Goal: Task Accomplishment & Management: Manage account settings

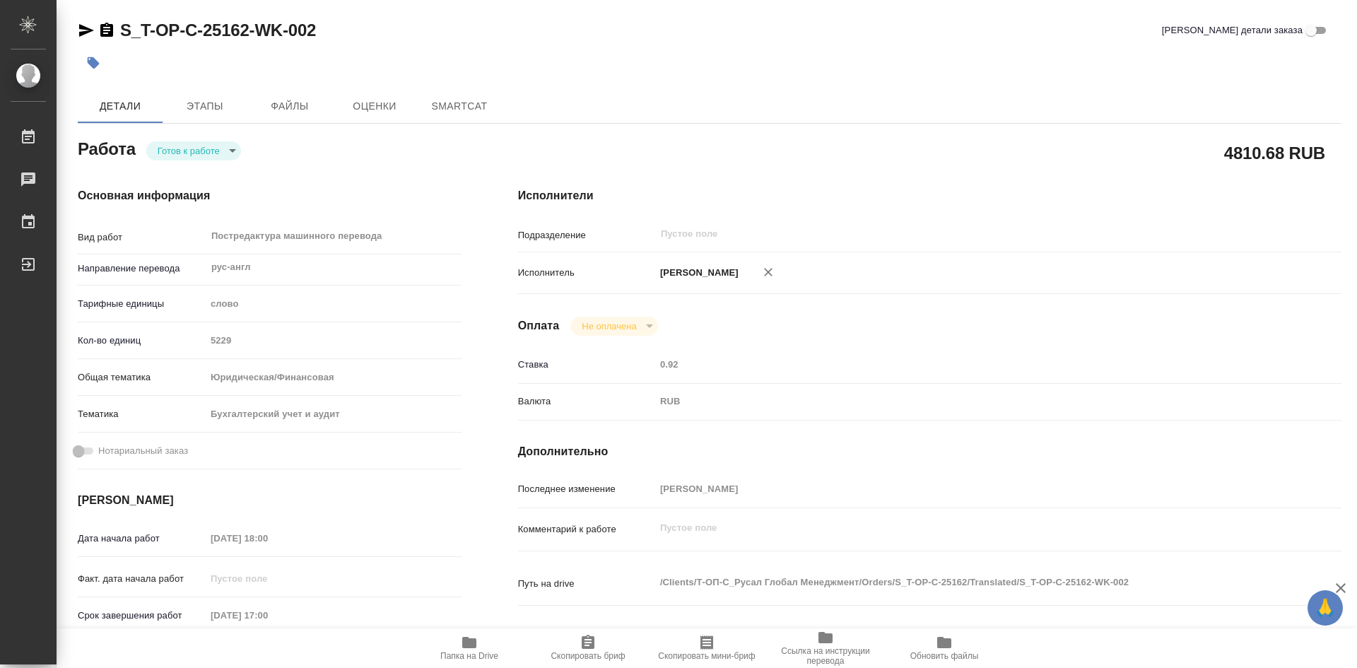
type textarea "x"
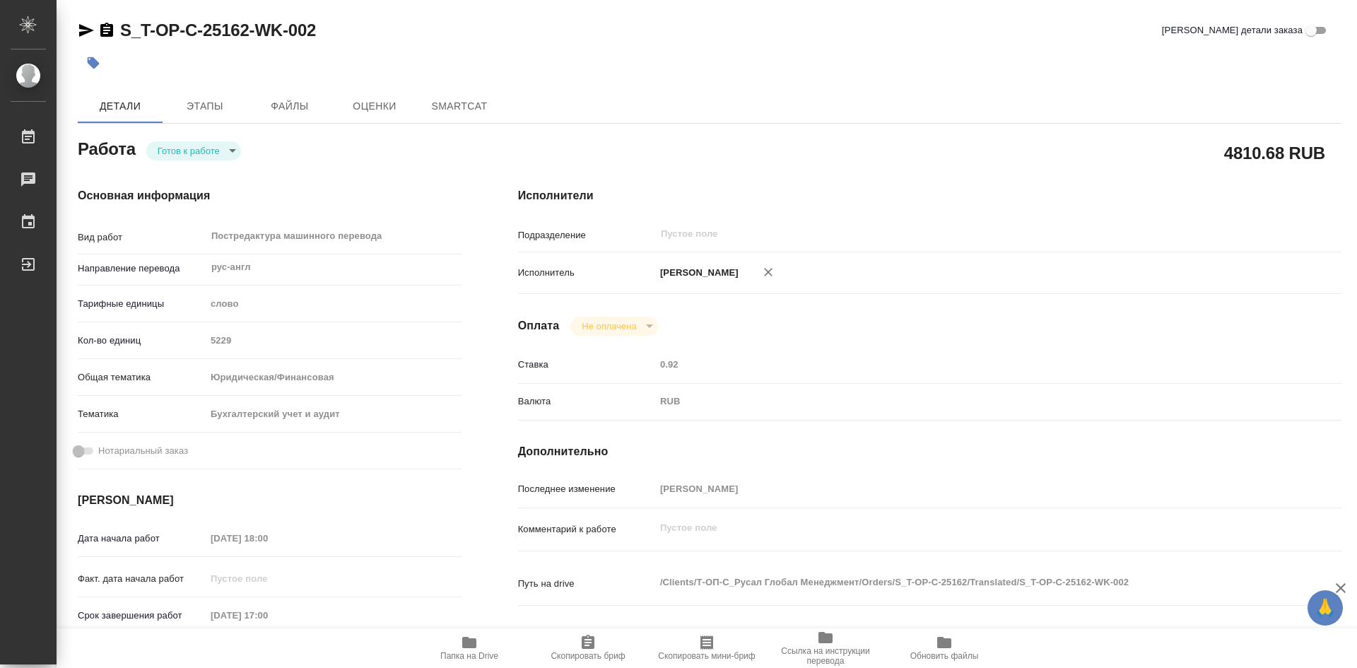
type textarea "x"
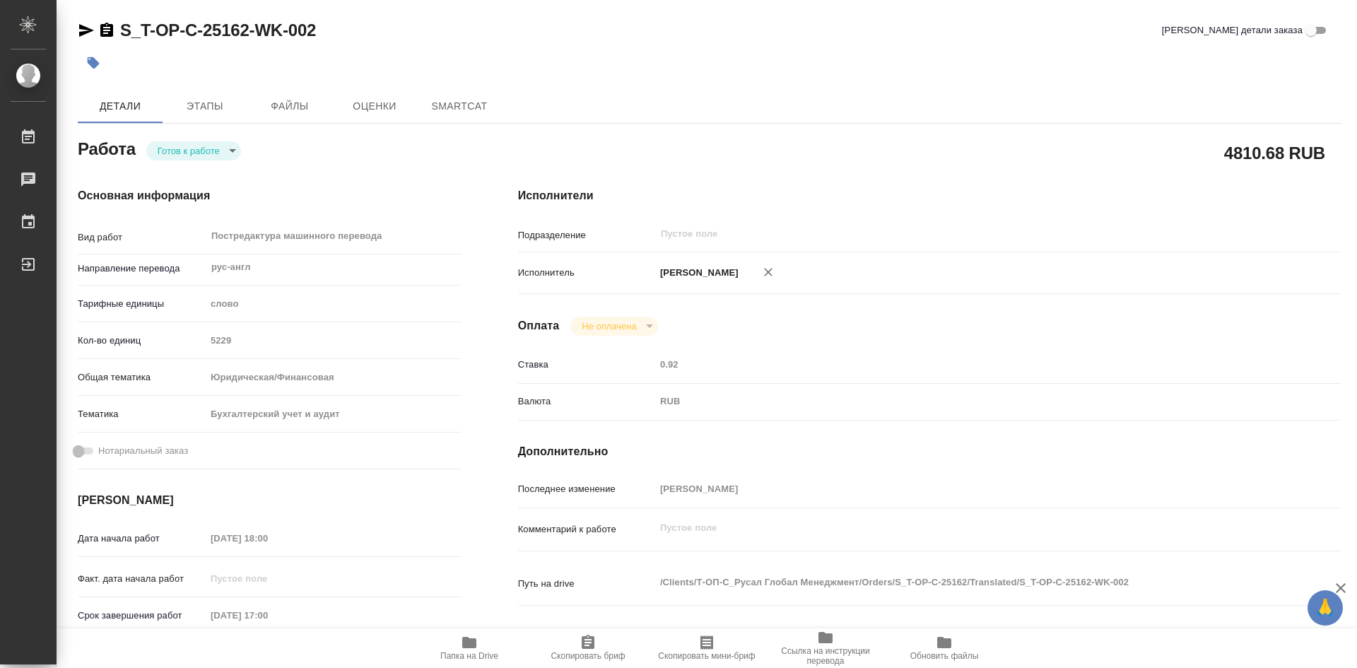
type textarea "x"
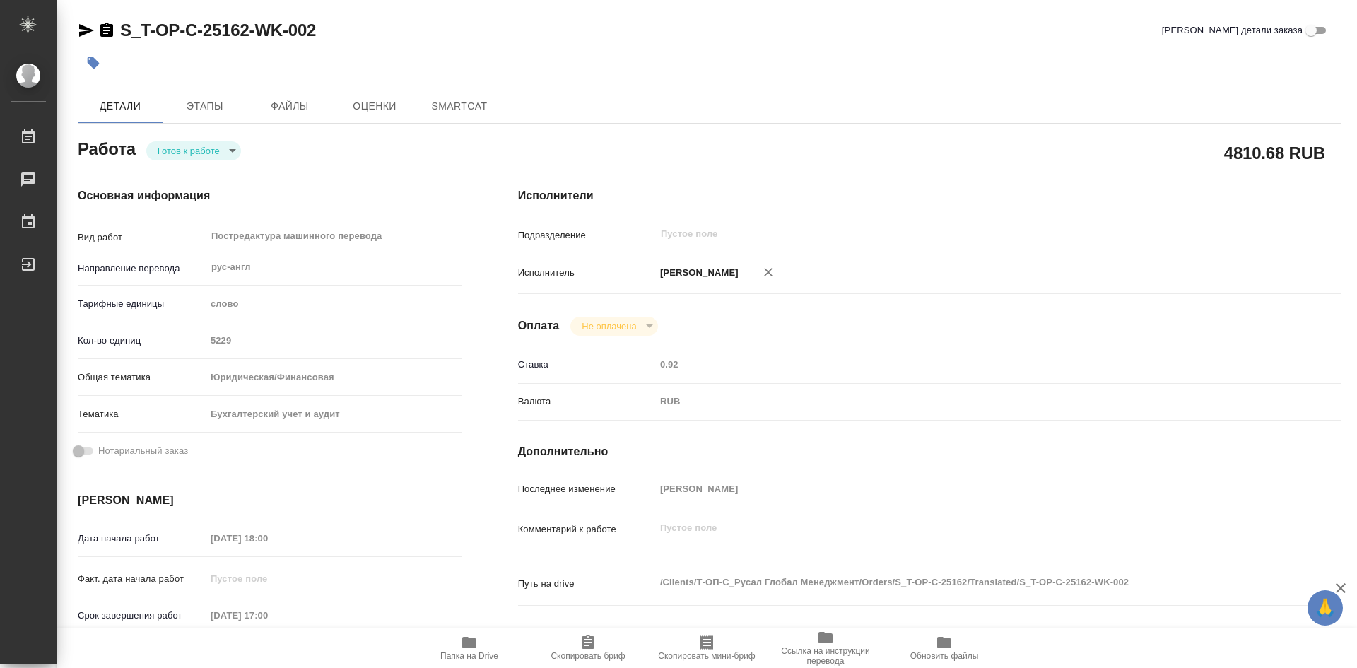
type textarea "x"
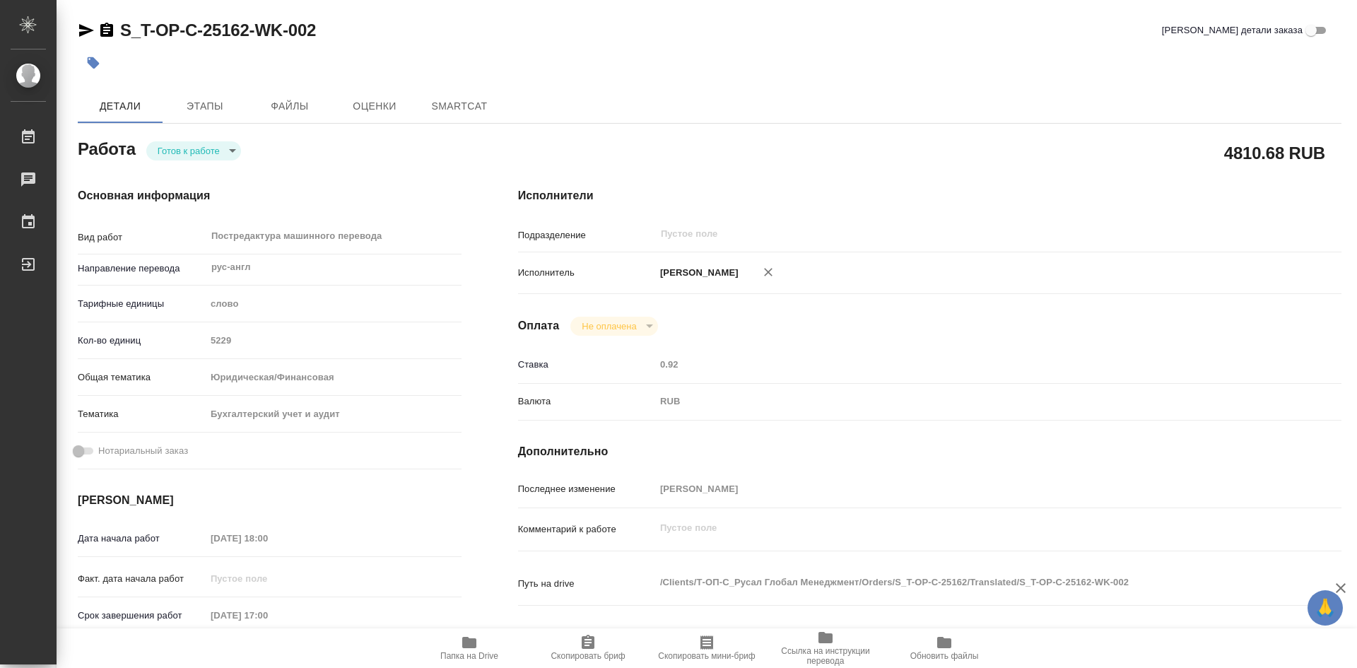
type textarea "x"
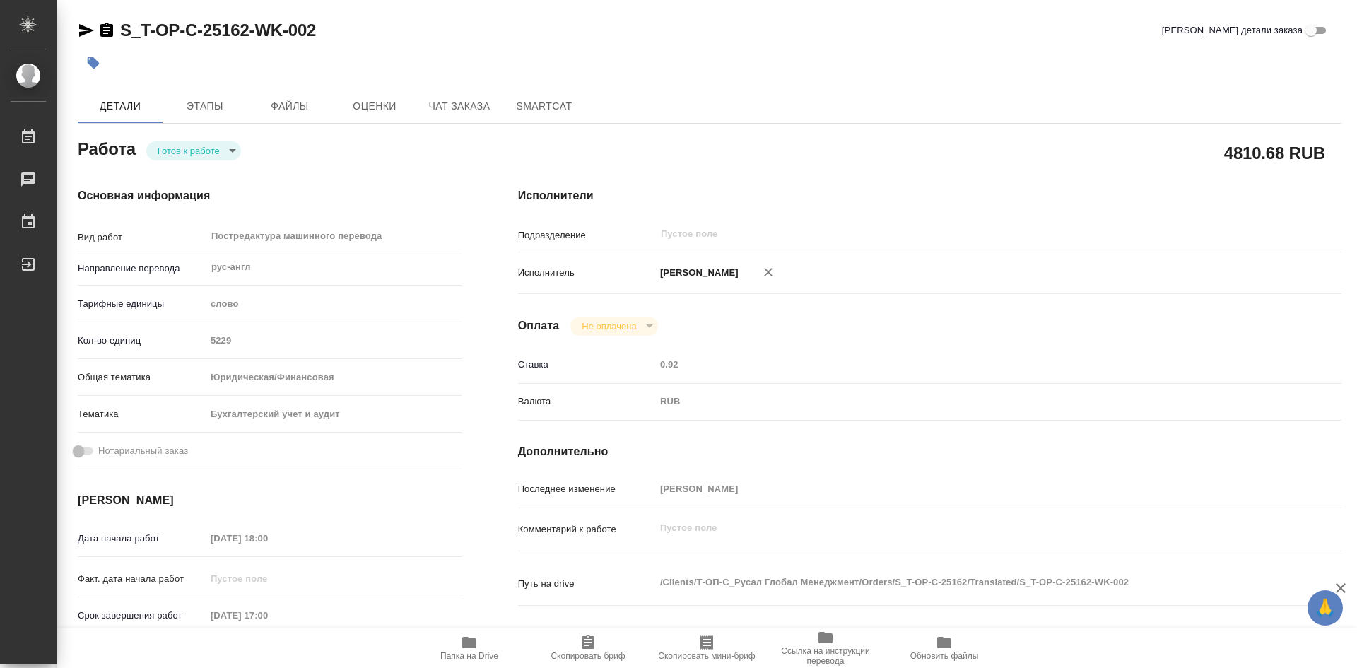
type textarea "x"
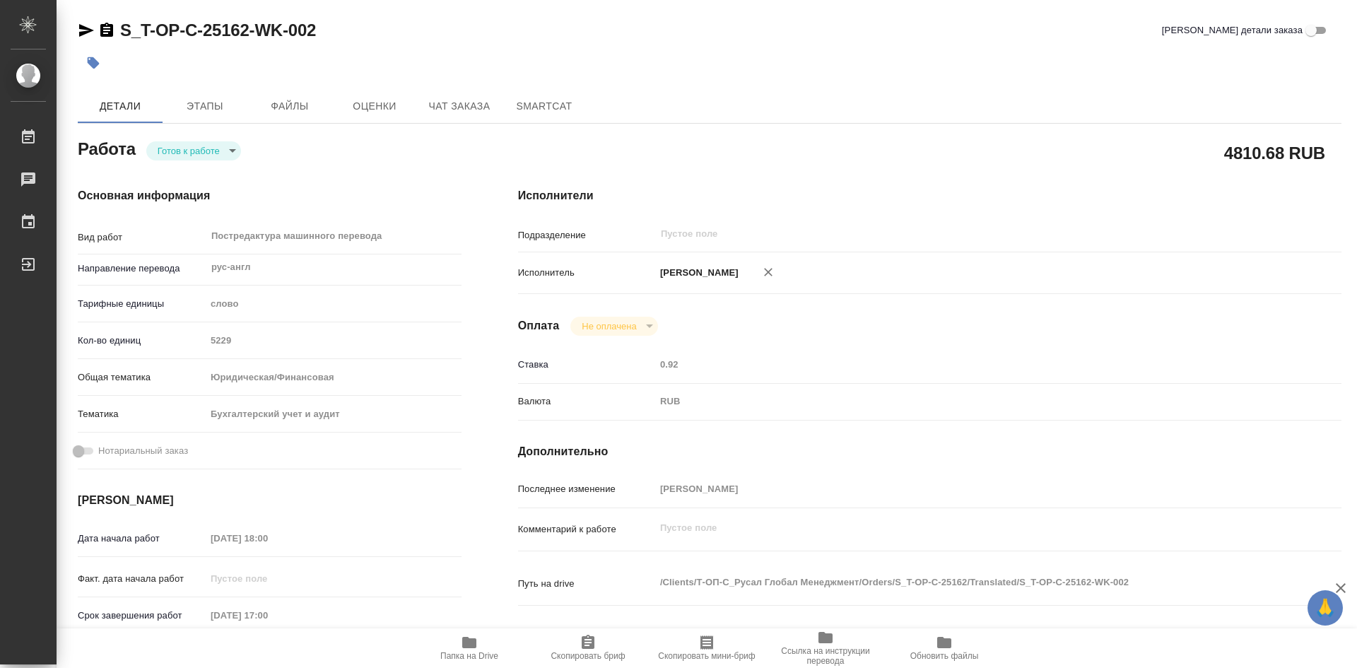
drag, startPoint x: 591, startPoint y: 642, endPoint x: 594, endPoint y: 616, distance: 27.1
click at [591, 641] on icon "button" at bounding box center [588, 642] width 17 height 17
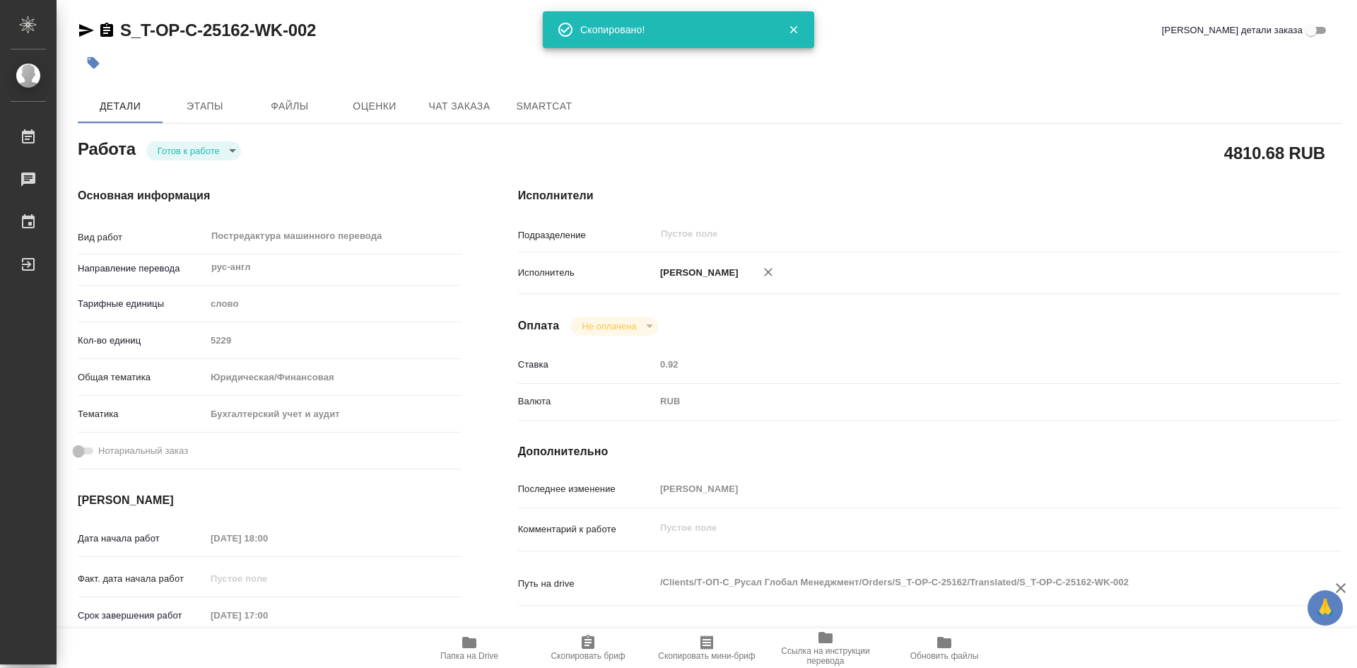
type textarea "x"
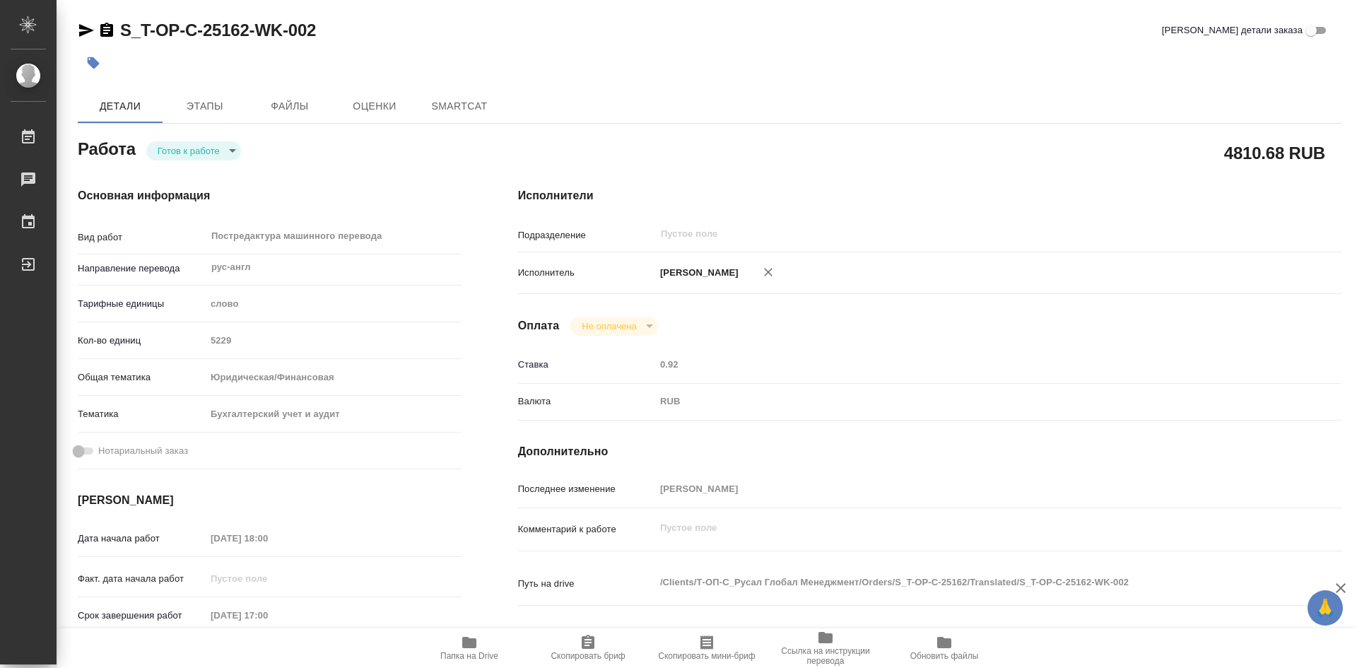
type textarea "x"
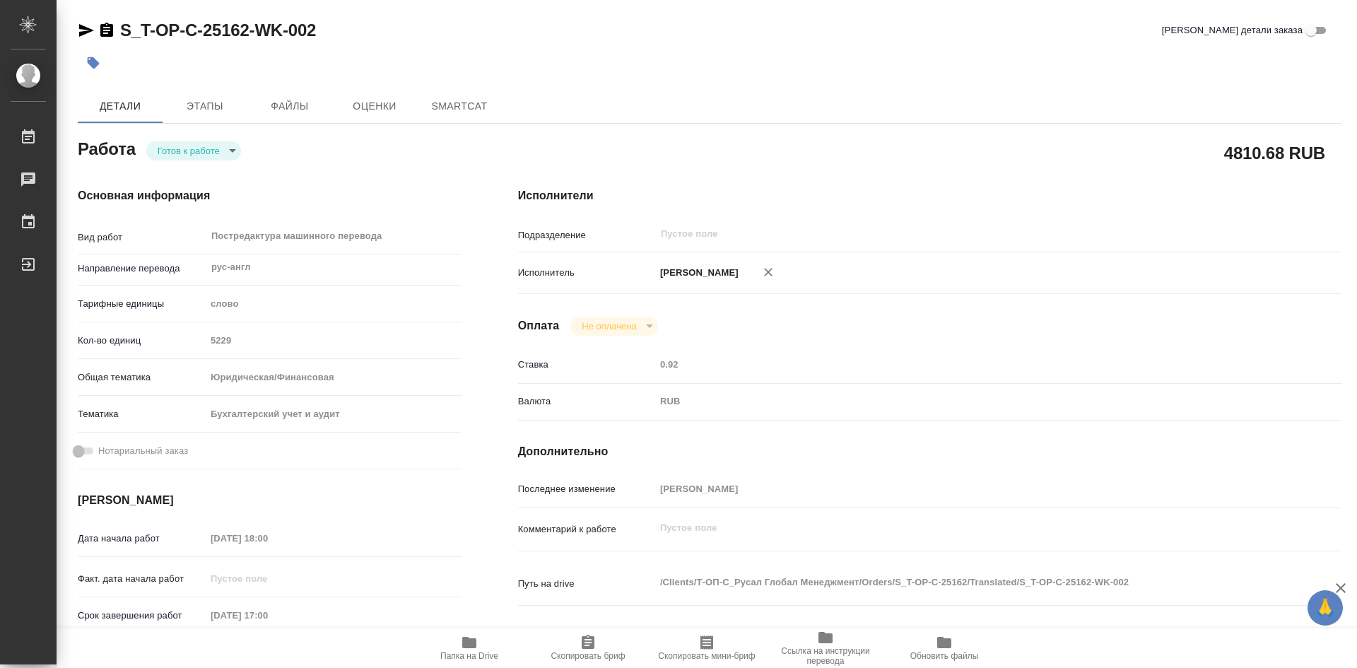
type textarea "x"
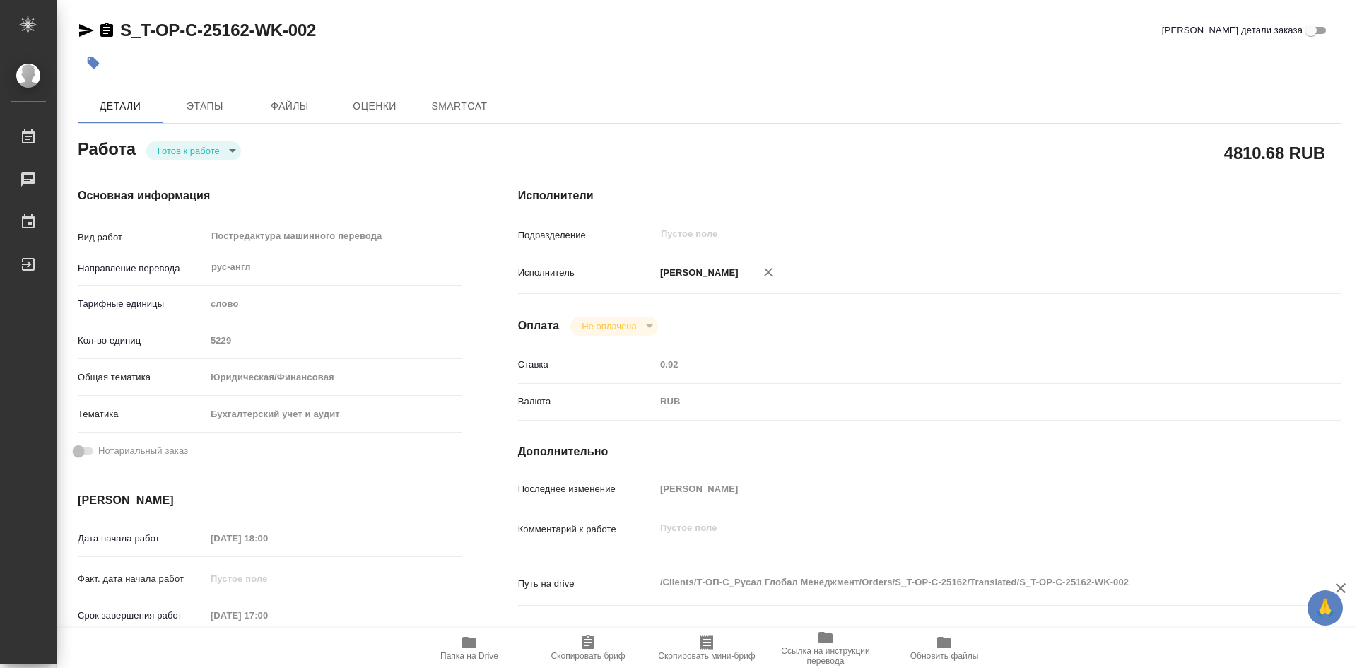
type textarea "x"
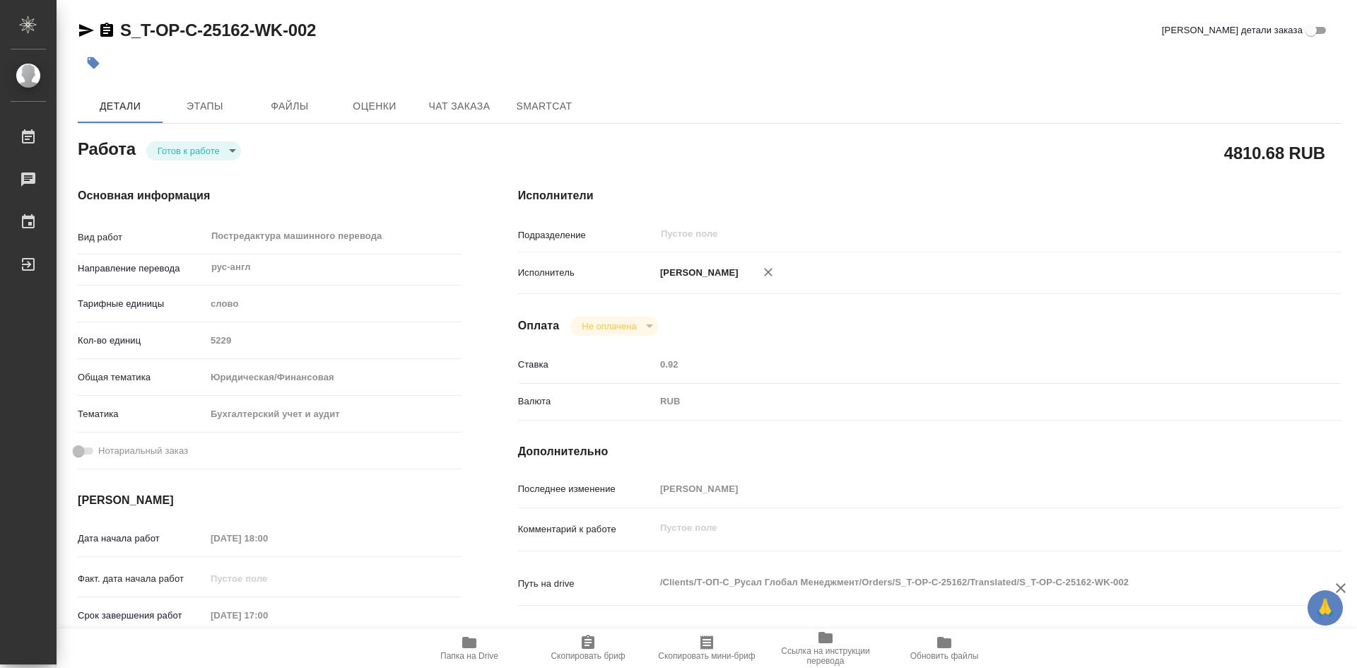
type textarea "x"
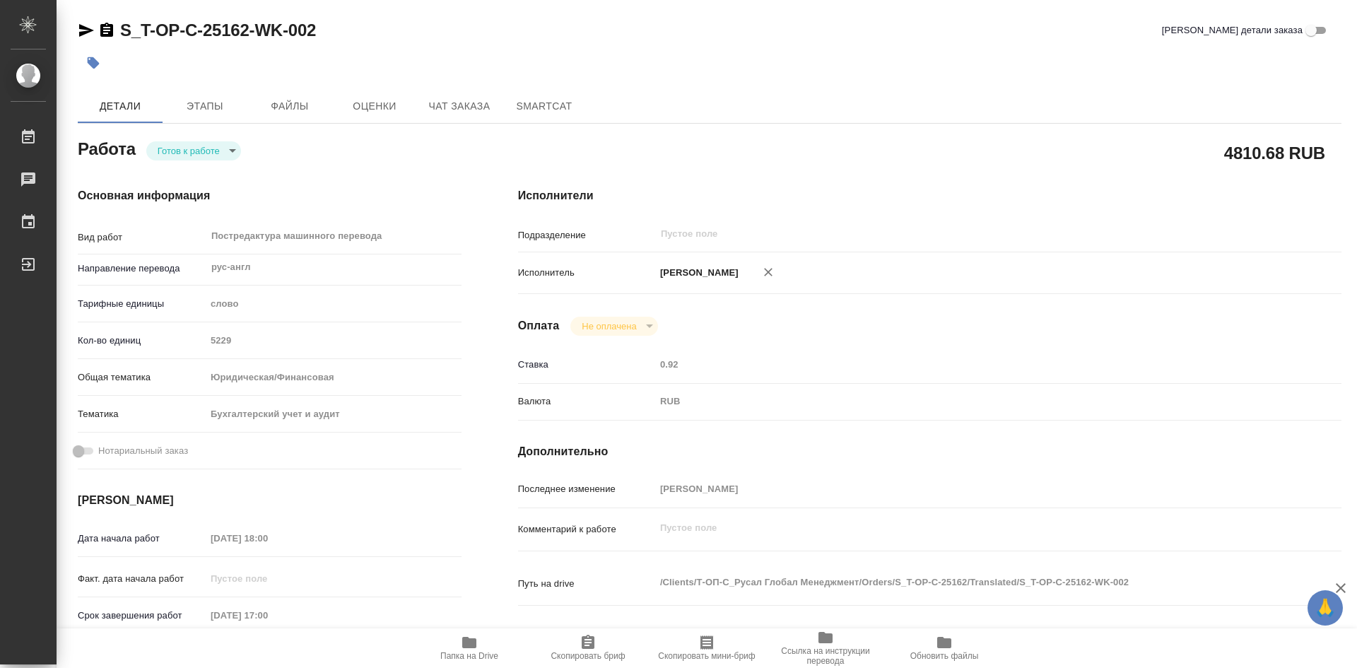
click at [228, 149] on body "🙏 .cls-1 fill:#fff; AWATERA Soldatenkova Tatyana Работы Чаты График Выйти S_T-O…" at bounding box center [678, 334] width 1357 height 668
type textarea "x"
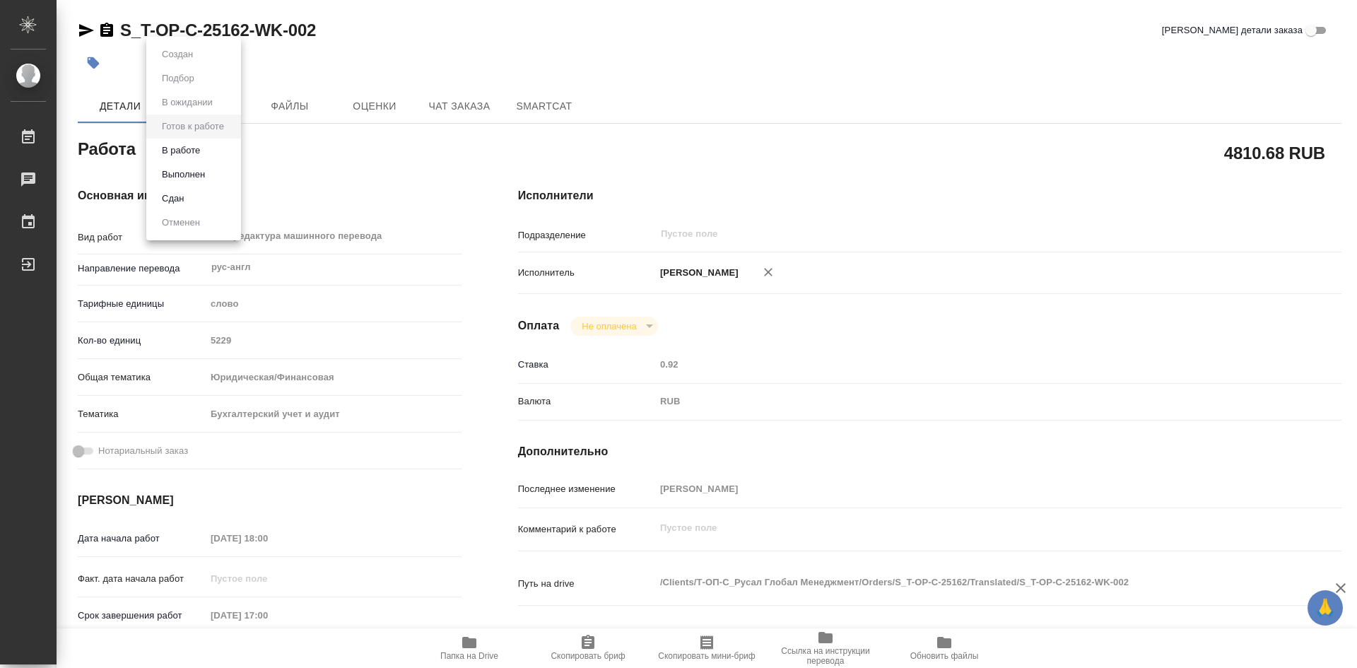
type textarea "x"
click at [158, 154] on button "В работе" at bounding box center [181, 151] width 47 height 16
type textarea "x"
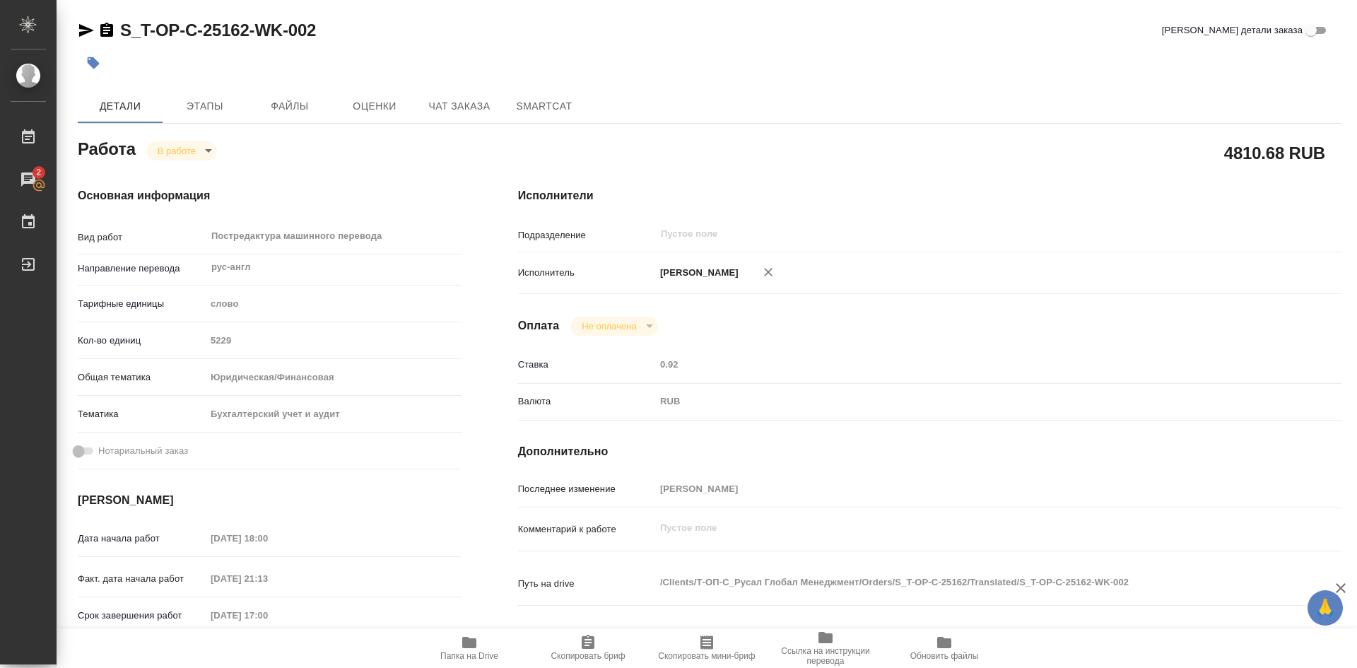
type textarea "x"
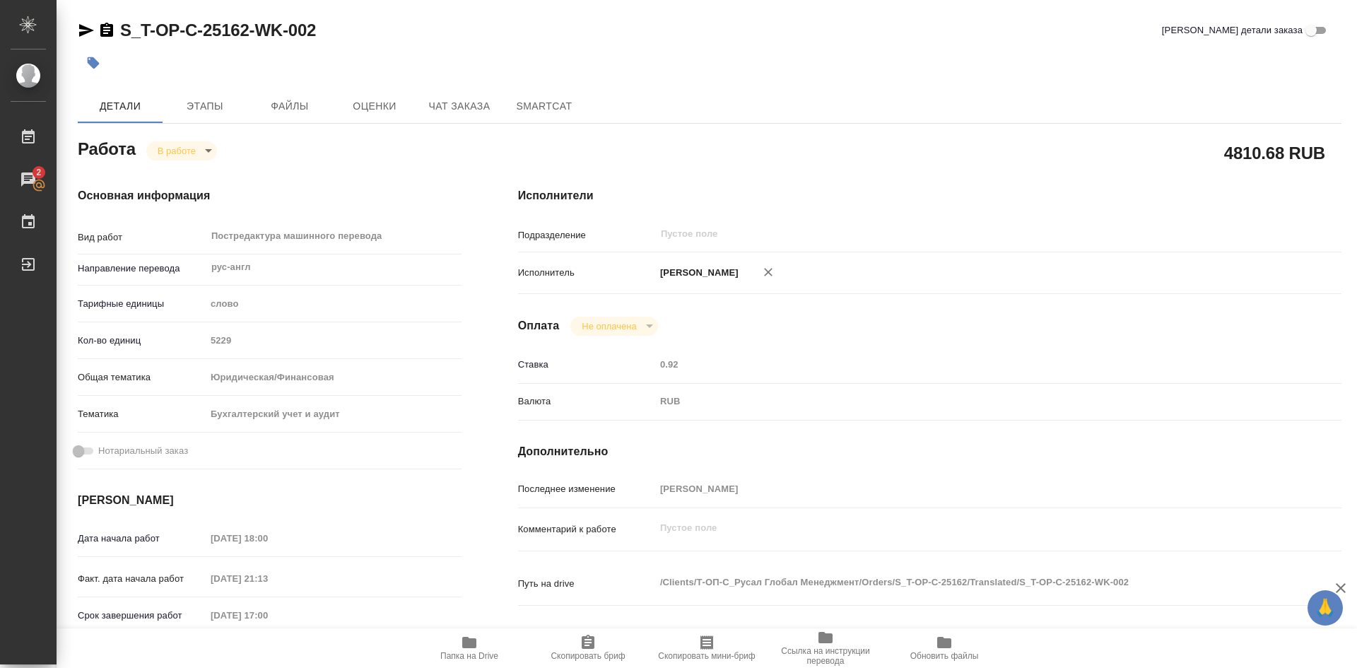
type textarea "x"
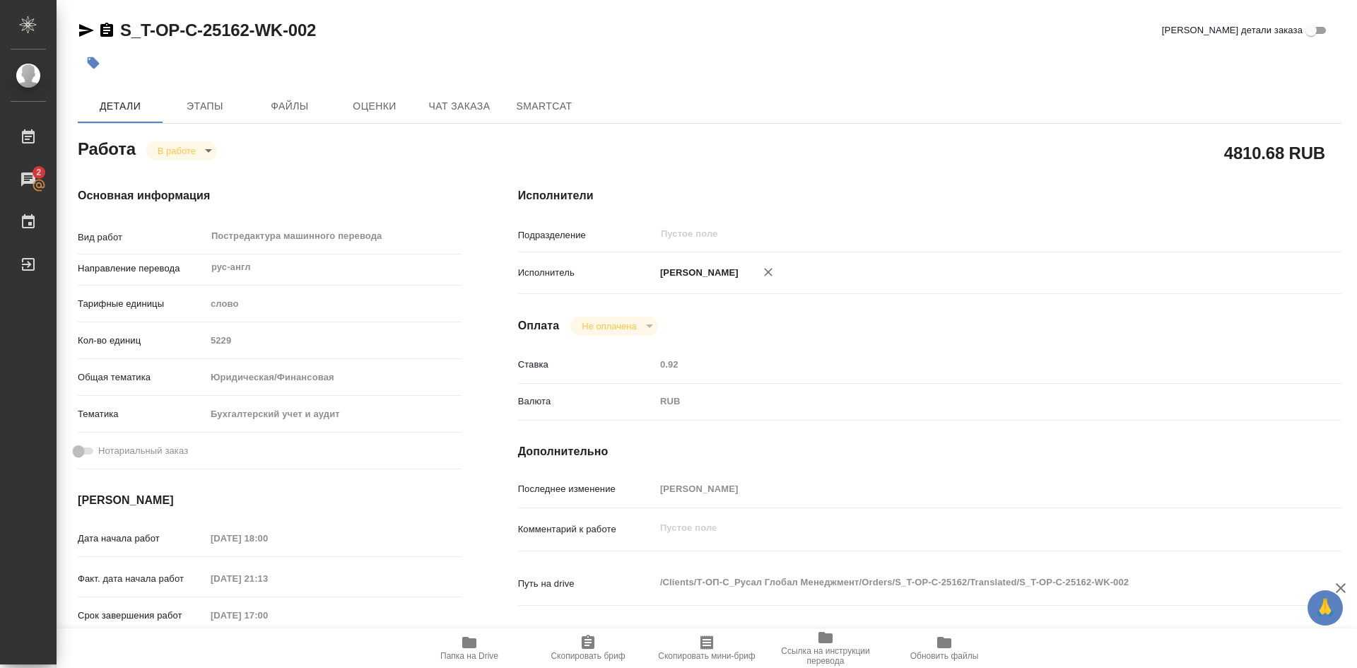
type textarea "x"
click at [472, 645] on icon "button" at bounding box center [469, 642] width 14 height 11
type textarea "x"
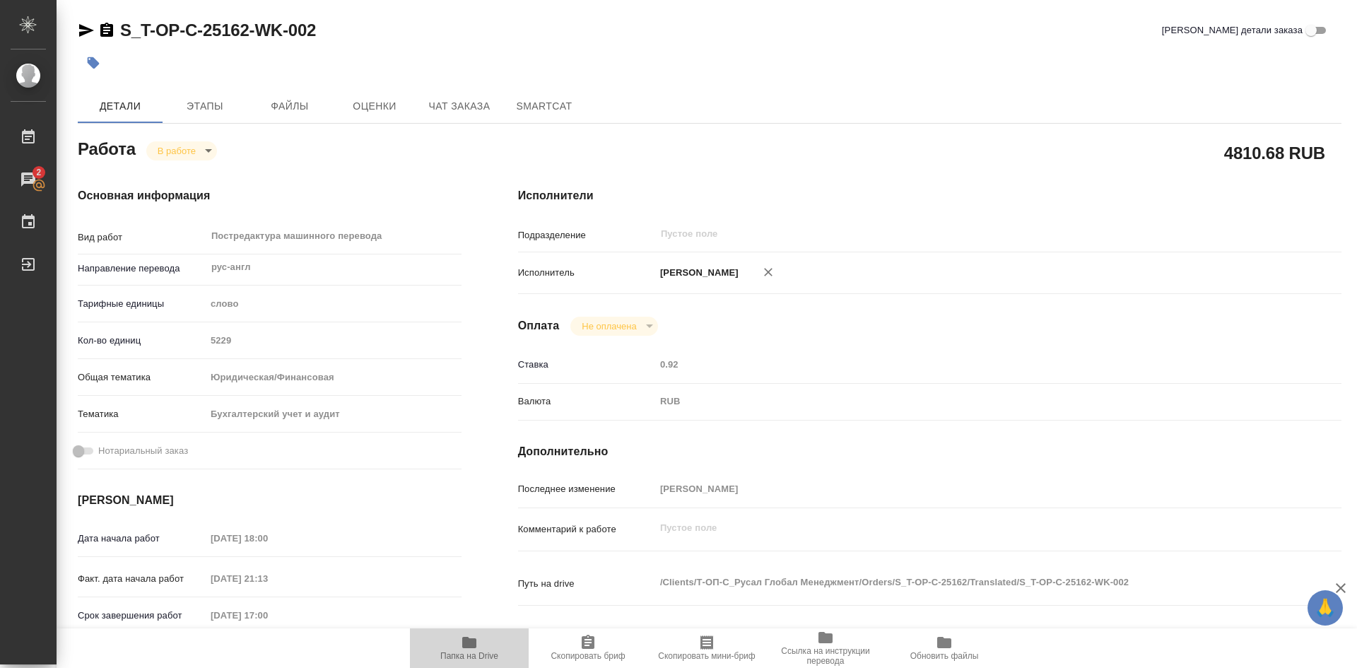
type textarea "x"
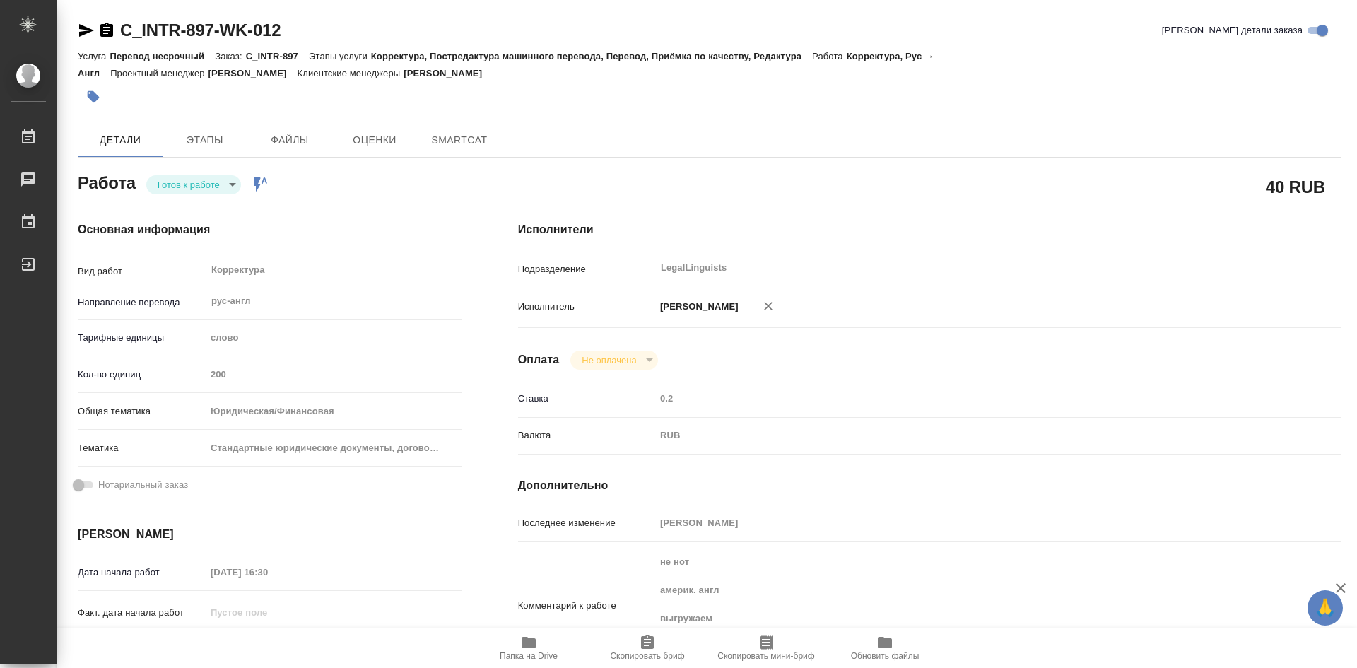
type textarea "x"
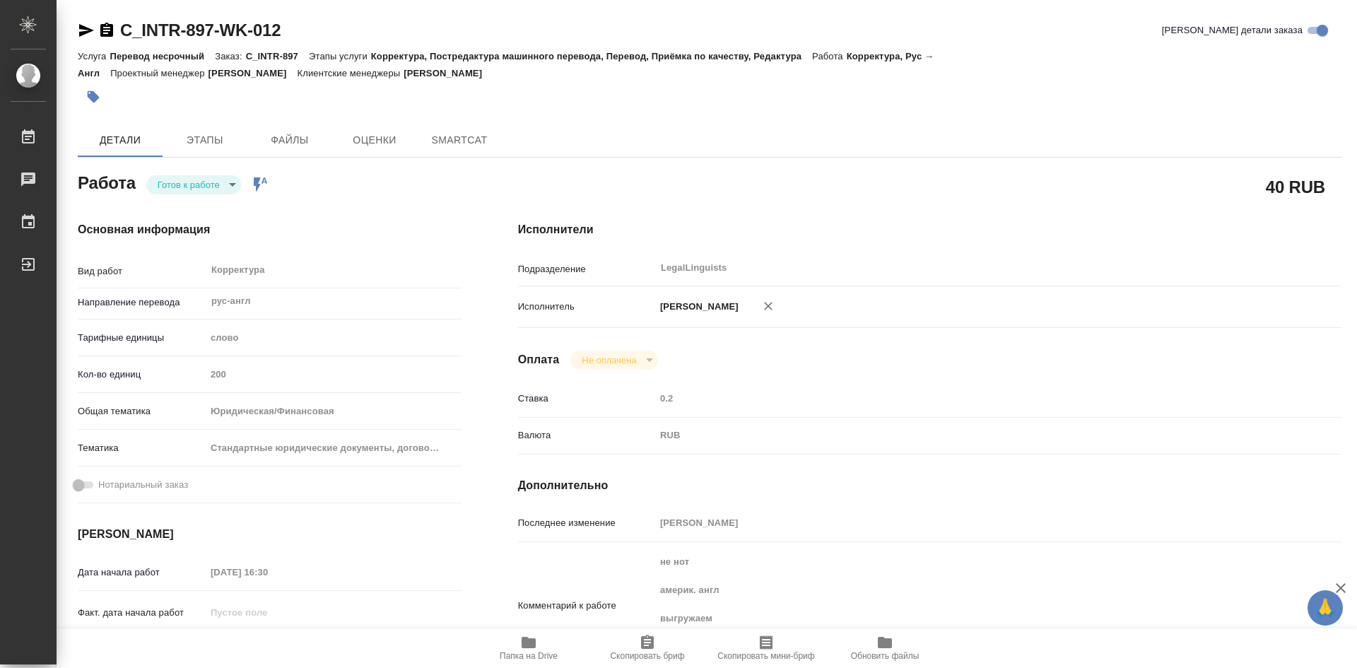
type textarea "x"
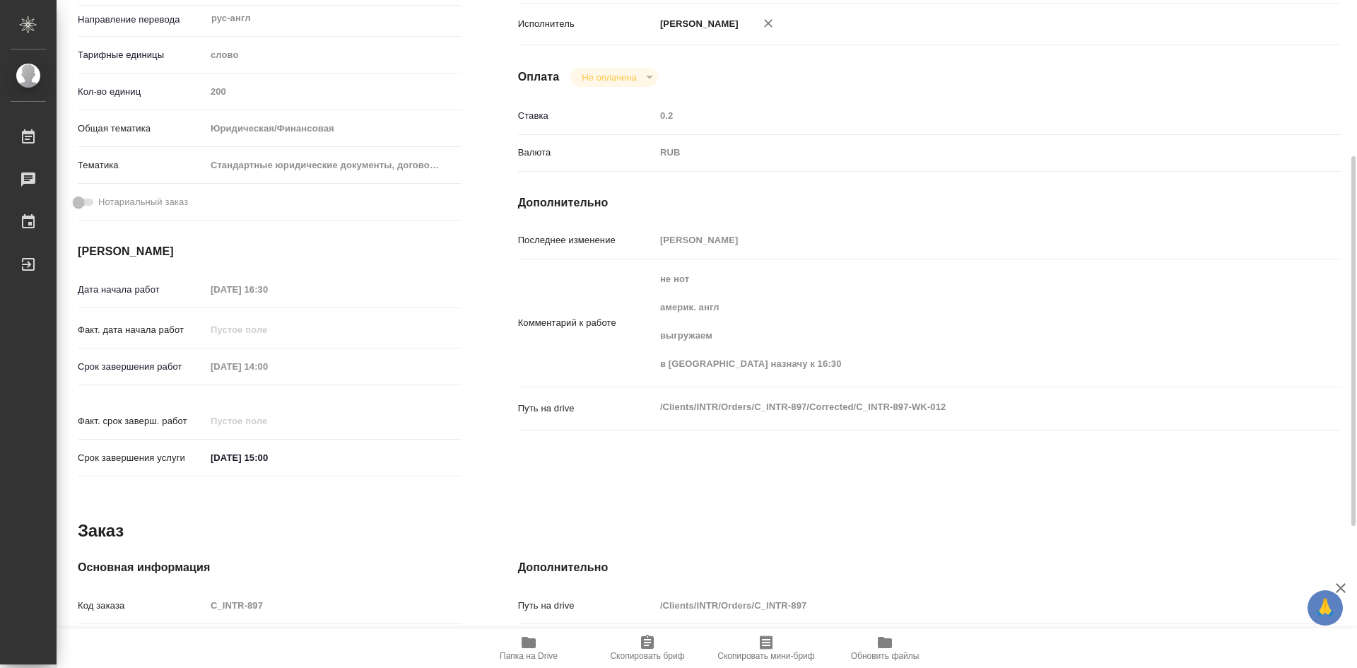
type textarea "x"
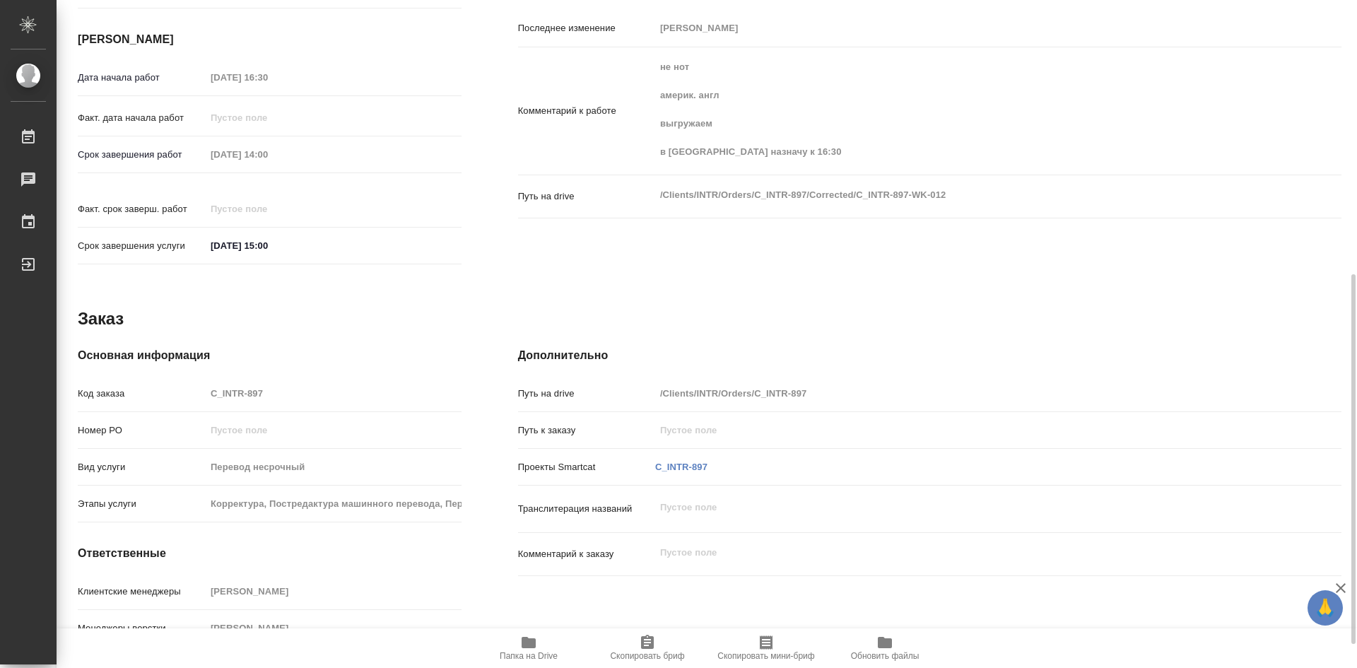
scroll to position [538, 0]
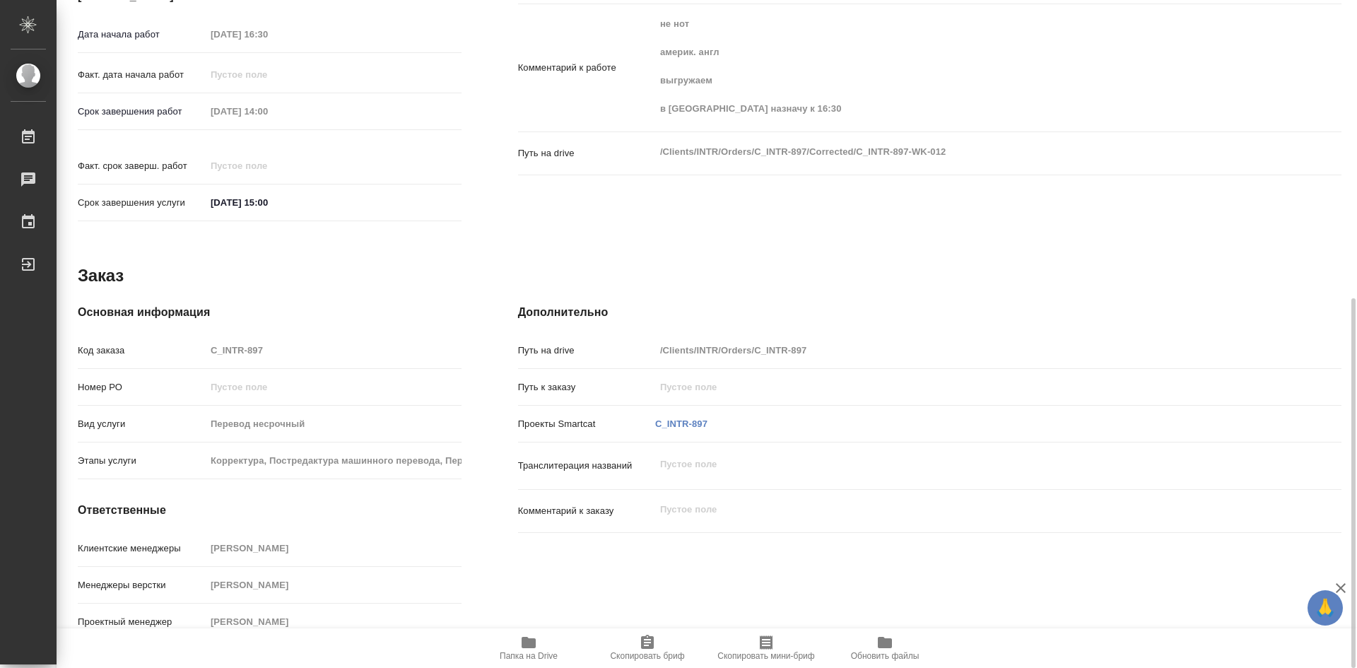
type textarea "x"
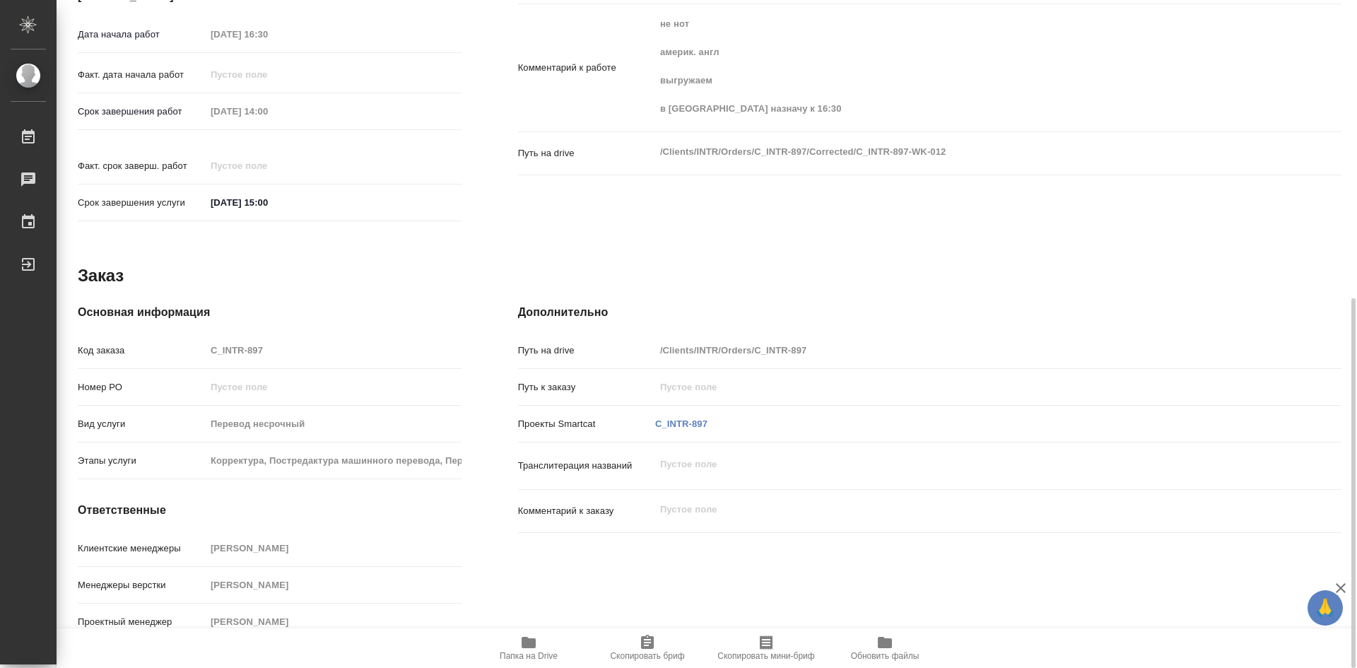
type textarea "x"
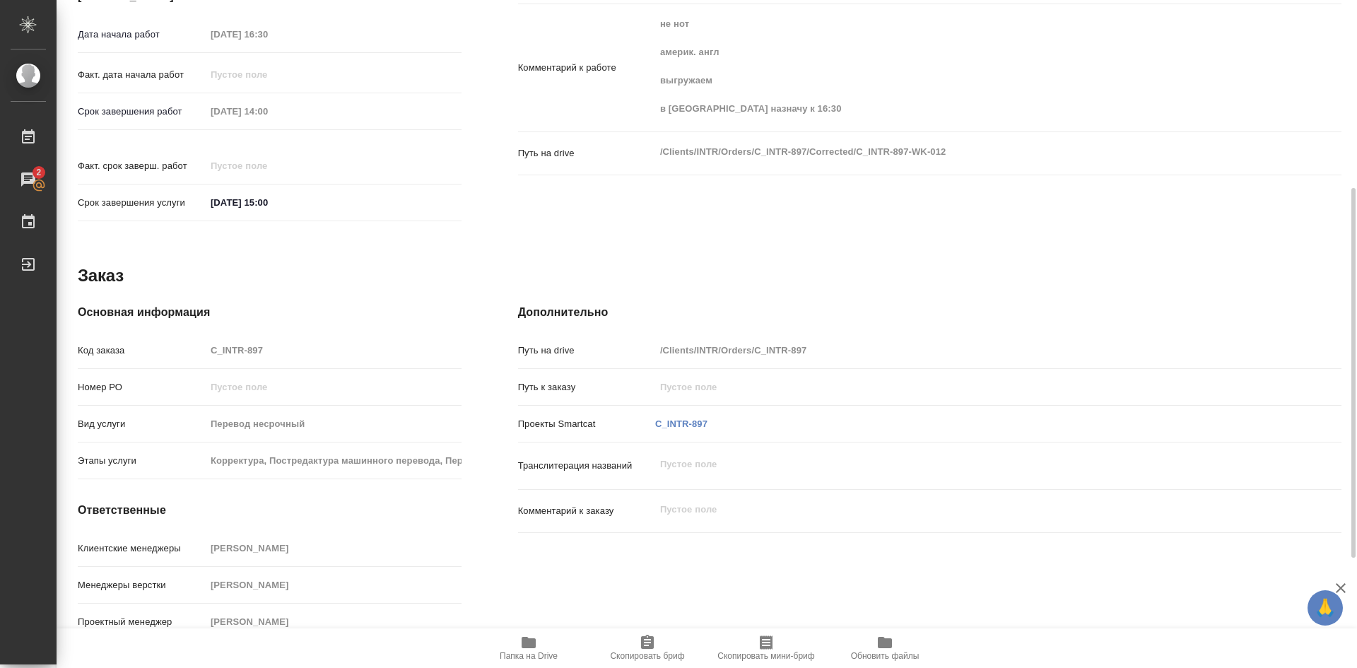
scroll to position [326, 0]
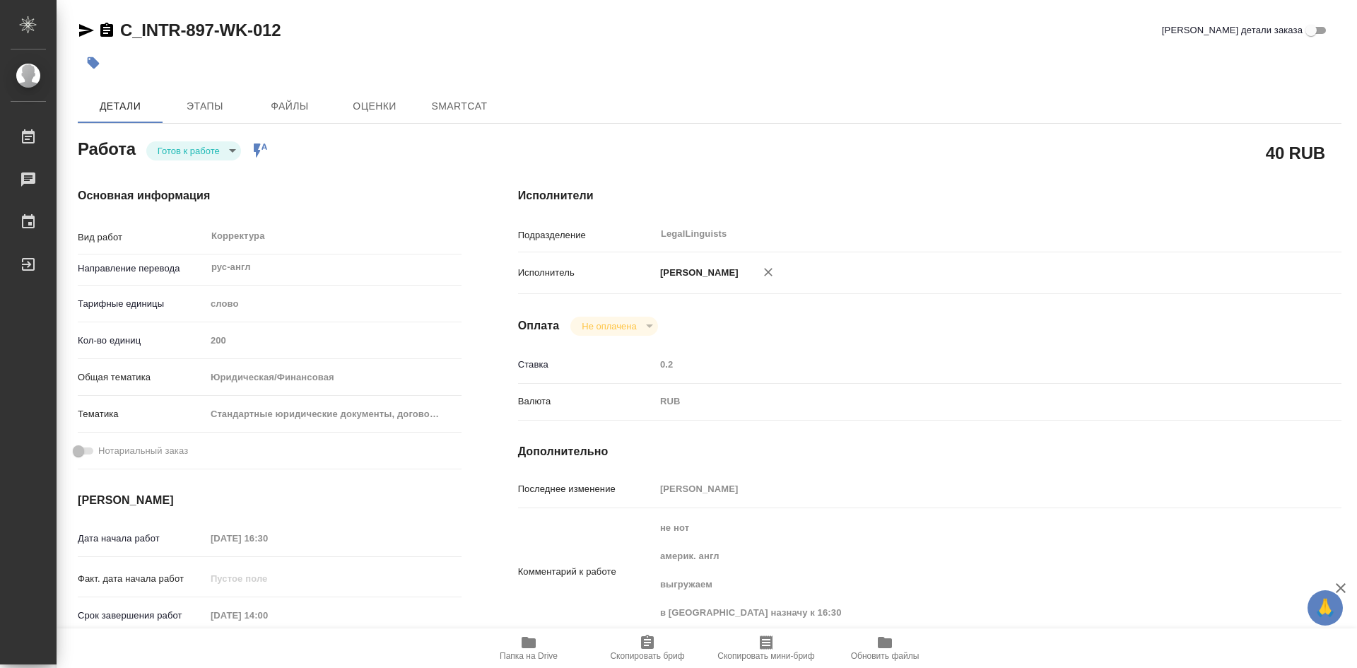
type textarea "x"
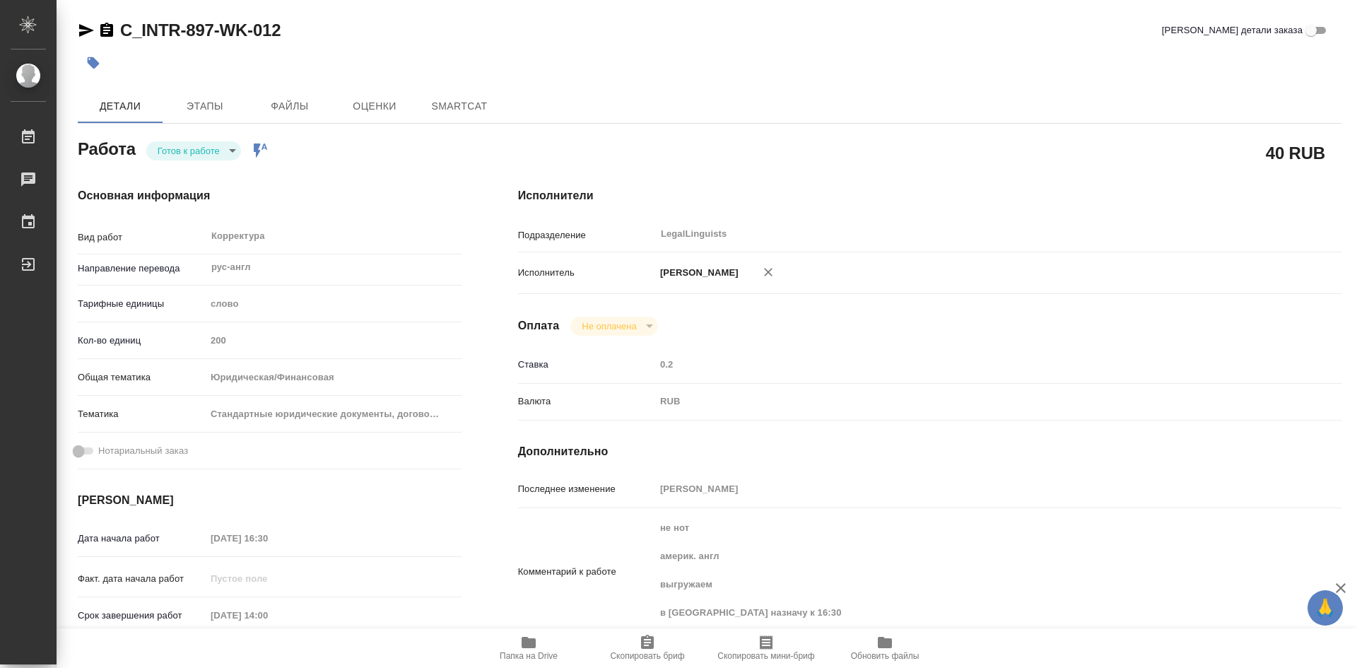
type textarea "x"
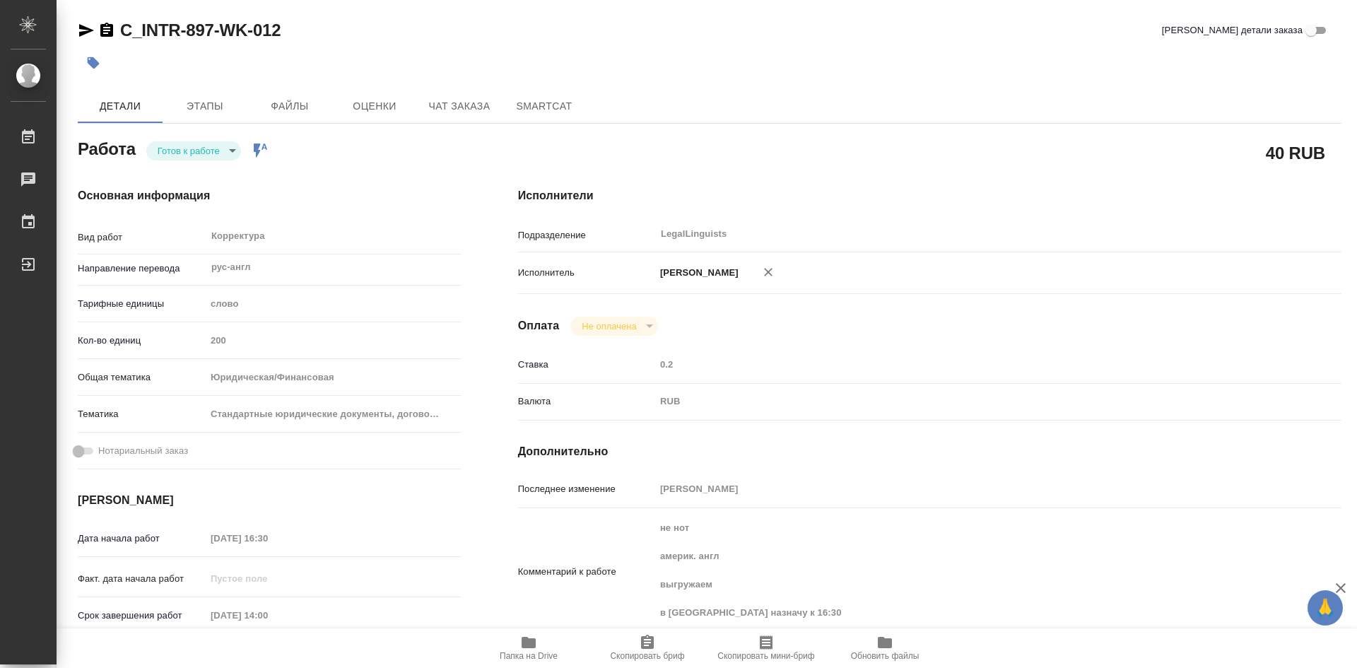
type textarea "x"
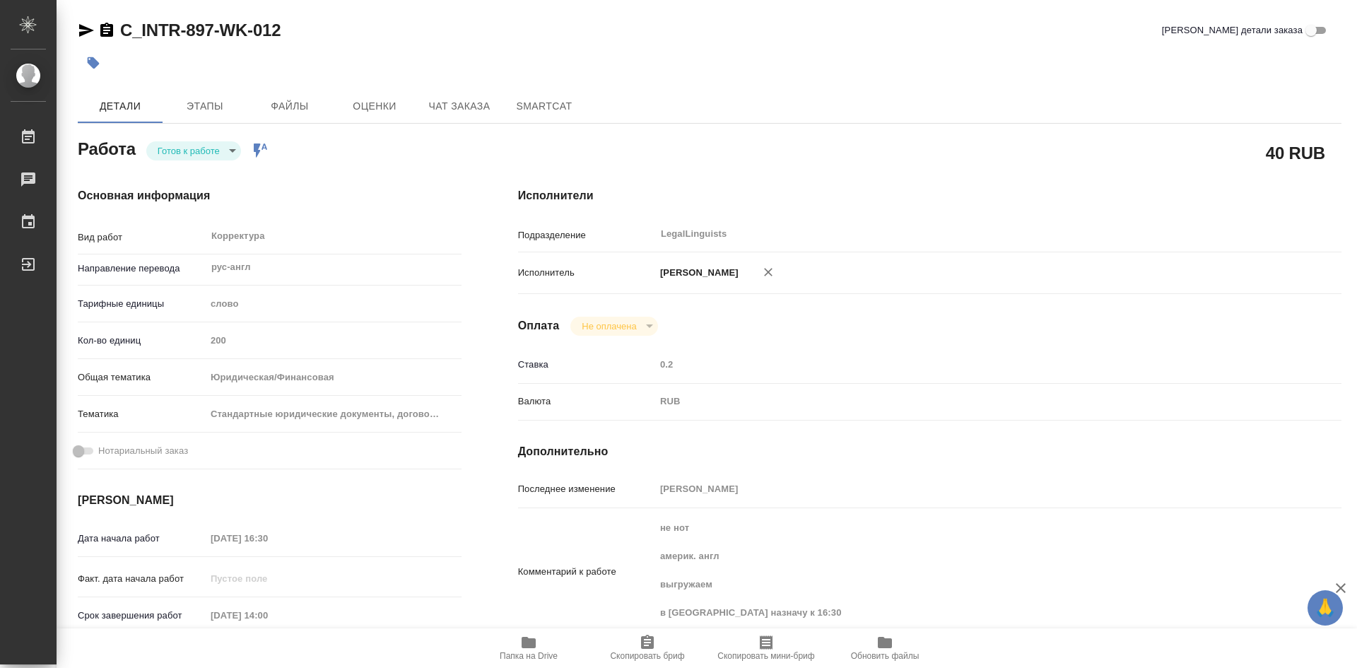
type textarea "x"
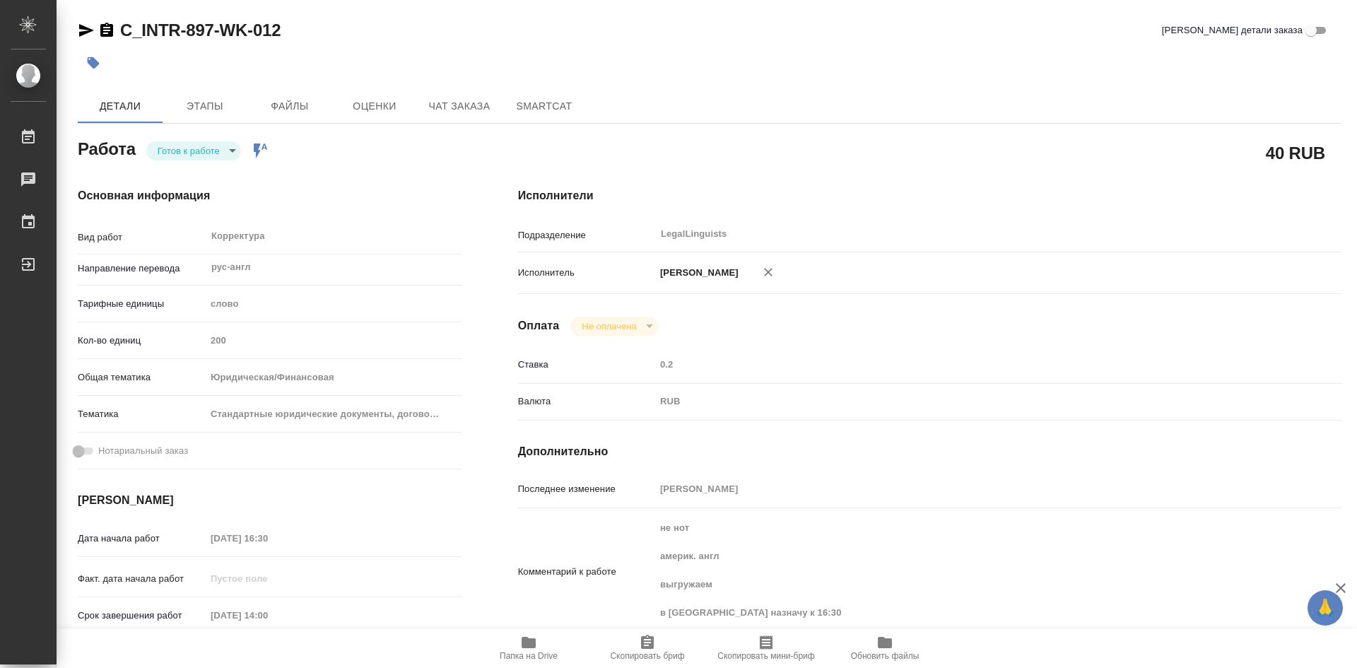
type textarea "x"
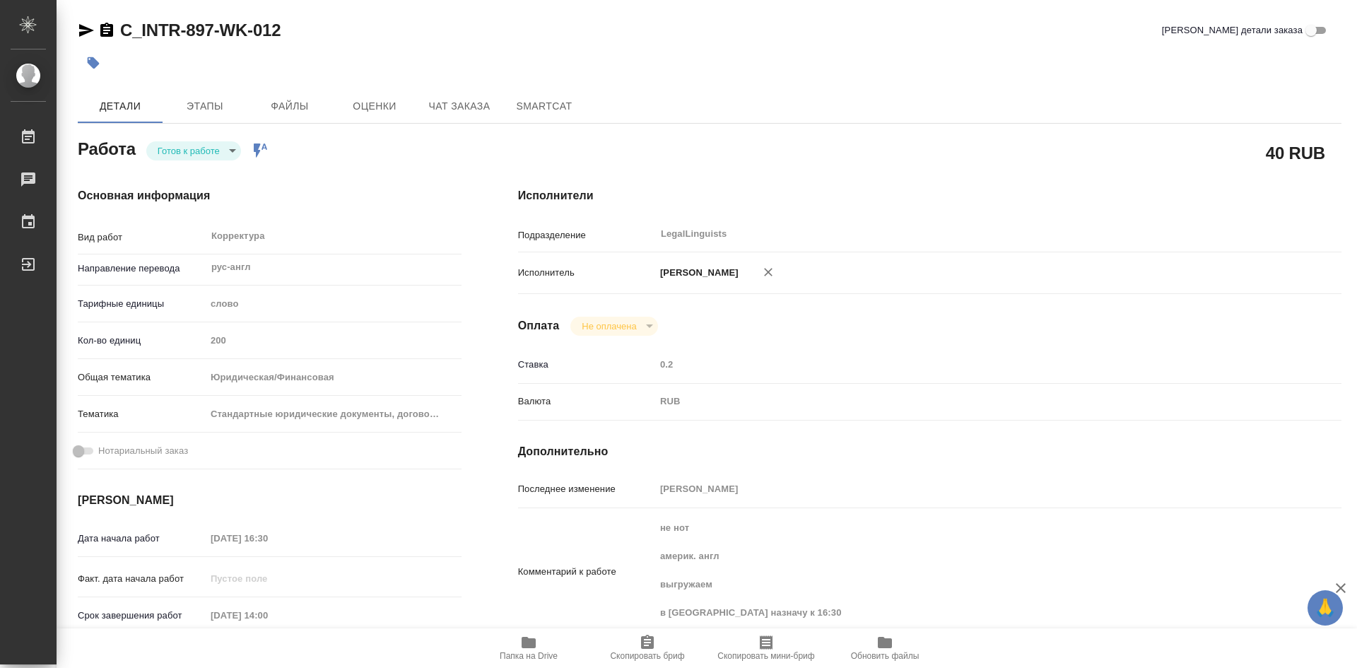
click at [237, 148] on body "🙏 .cls-1 fill:#fff; AWATERA Soldatenkova Tatyana Работы Чаты График Выйти C_INT…" at bounding box center [678, 334] width 1357 height 668
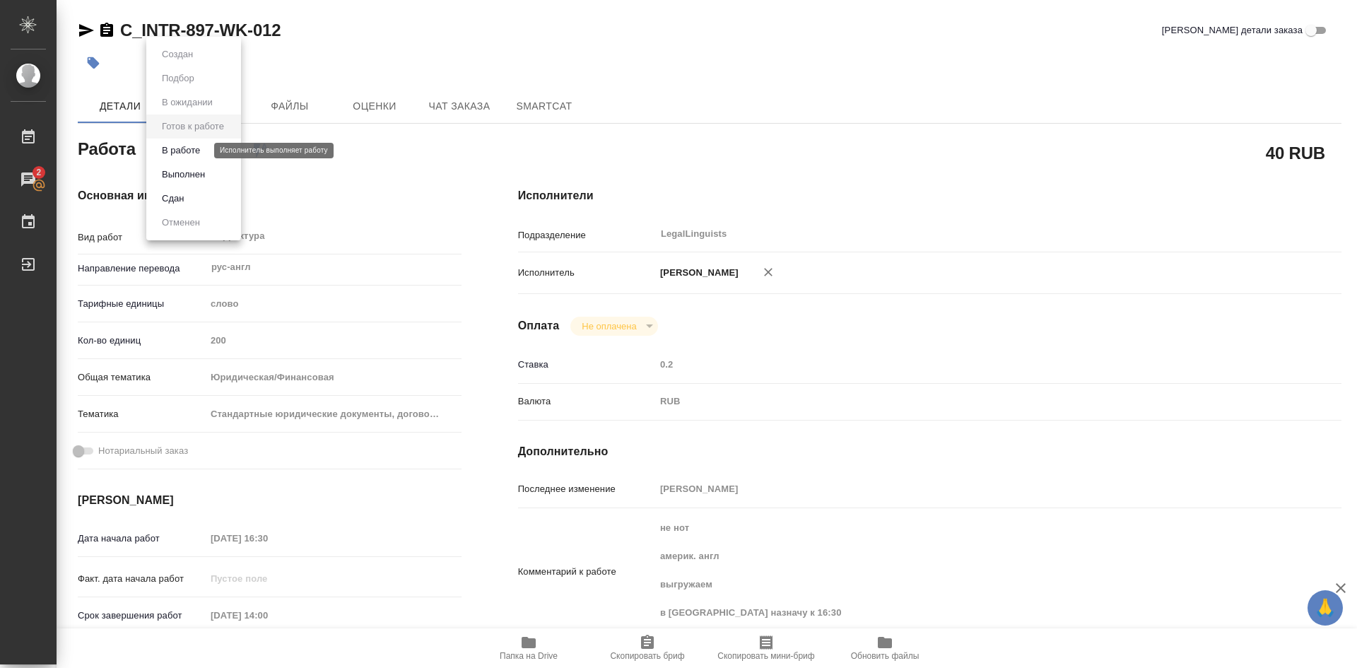
click at [199, 153] on button "В работе" at bounding box center [181, 151] width 47 height 16
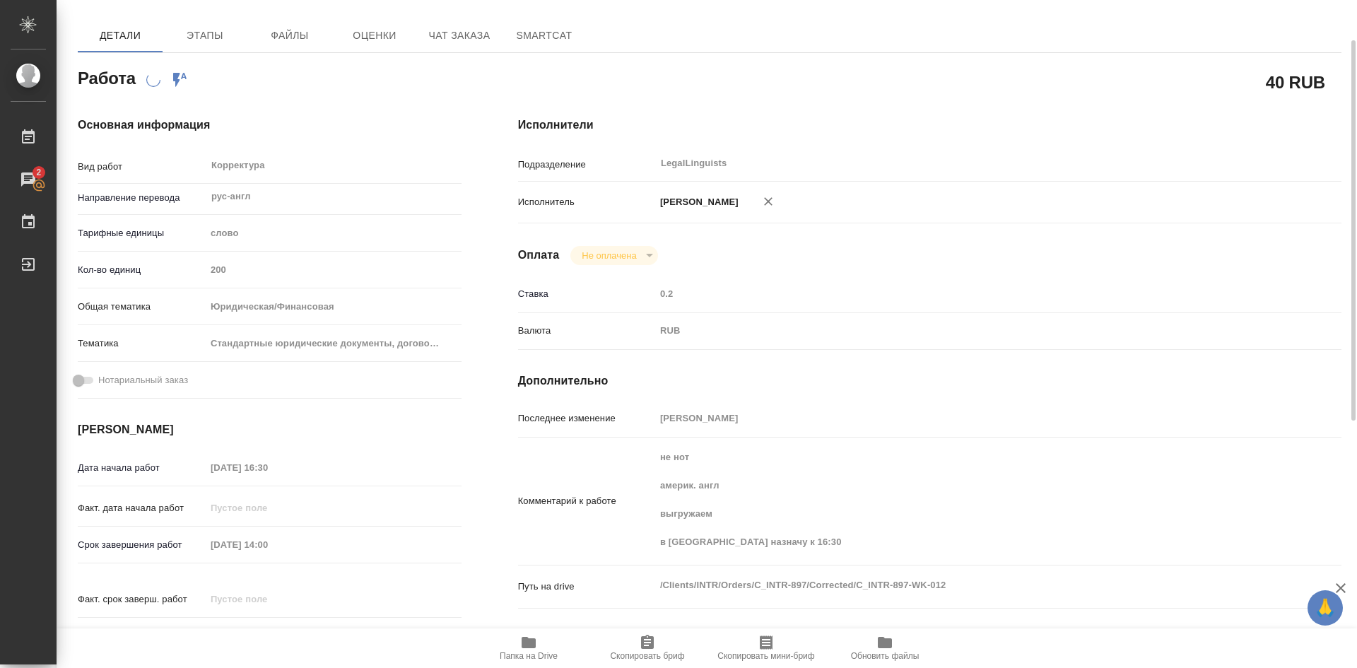
scroll to position [141, 0]
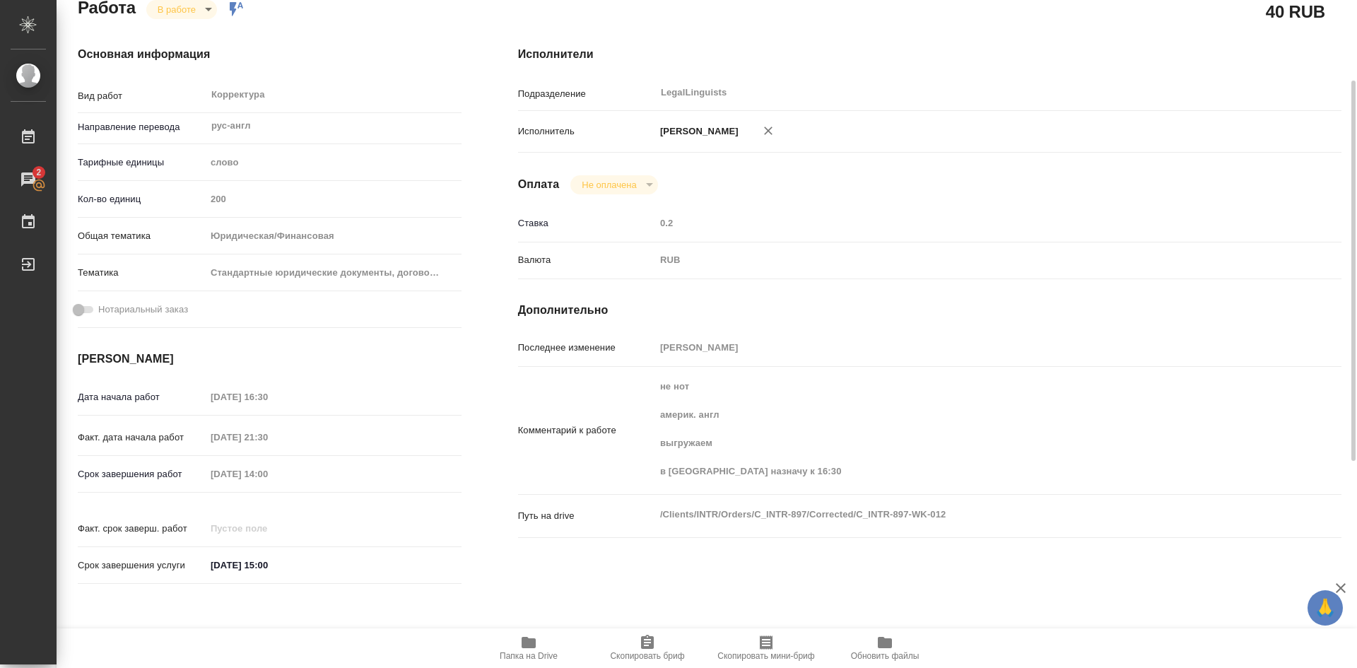
type textarea "x"
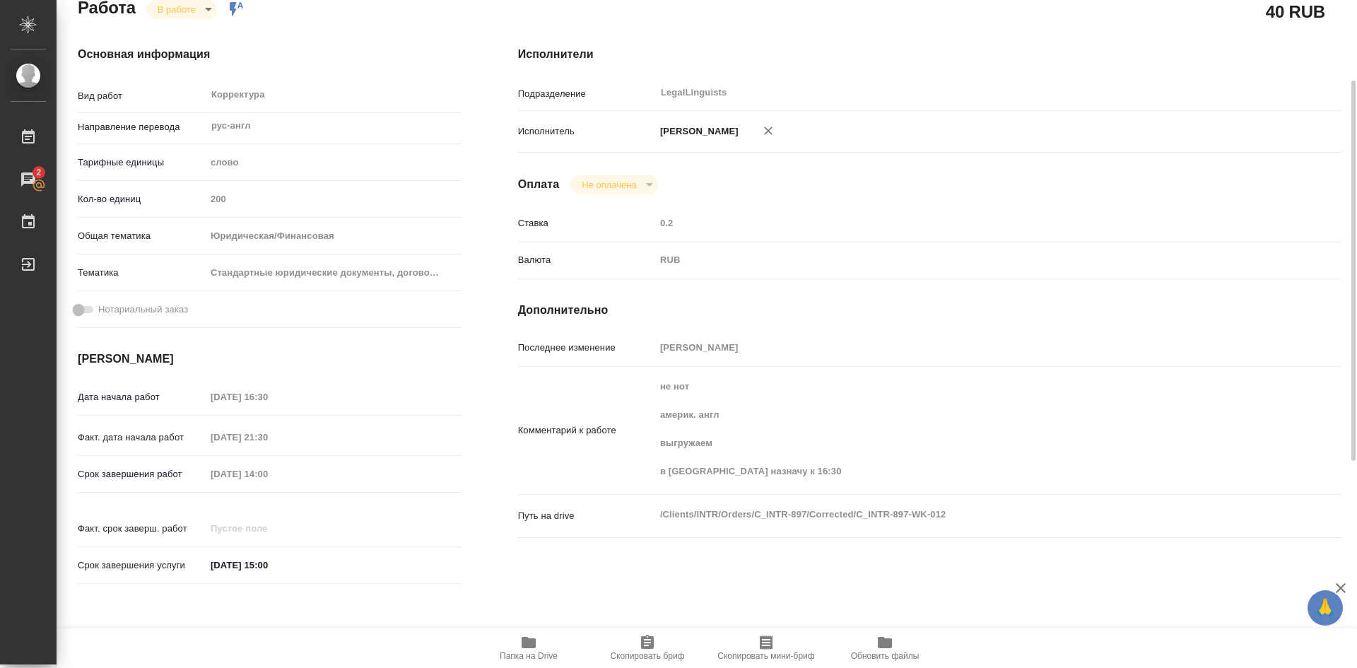
type textarea "x"
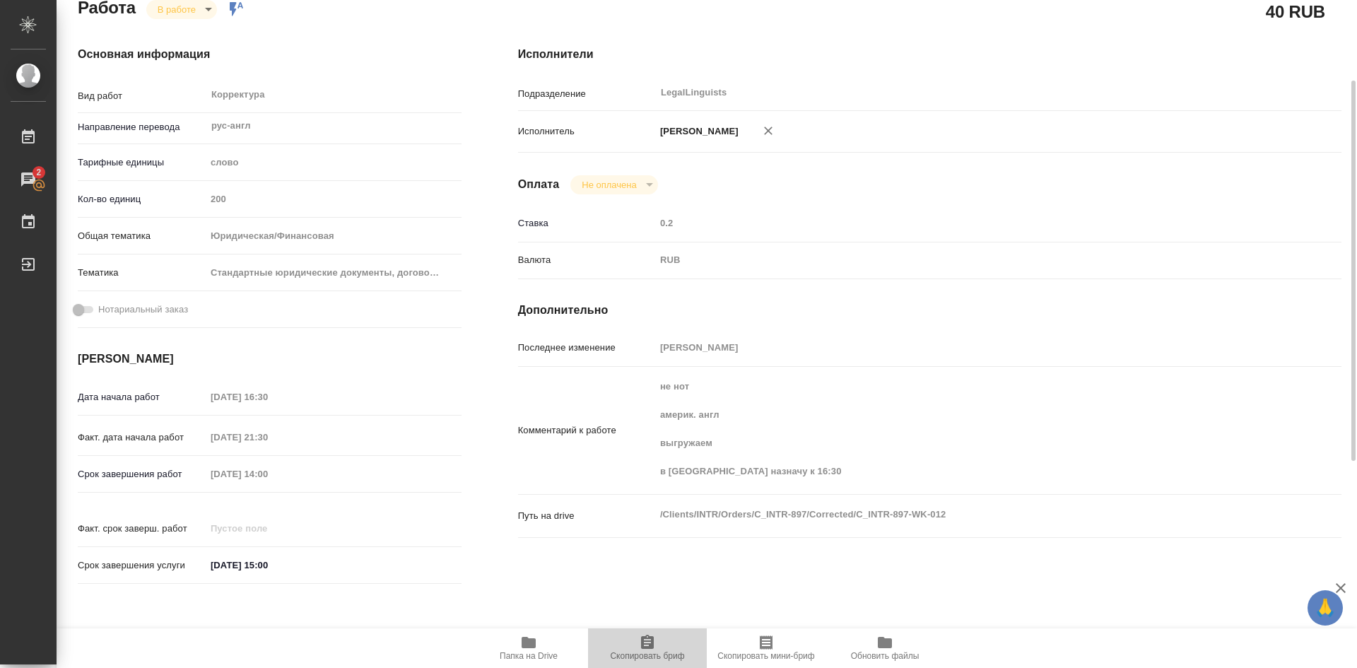
click at [647, 639] on icon "button" at bounding box center [647, 642] width 17 height 17
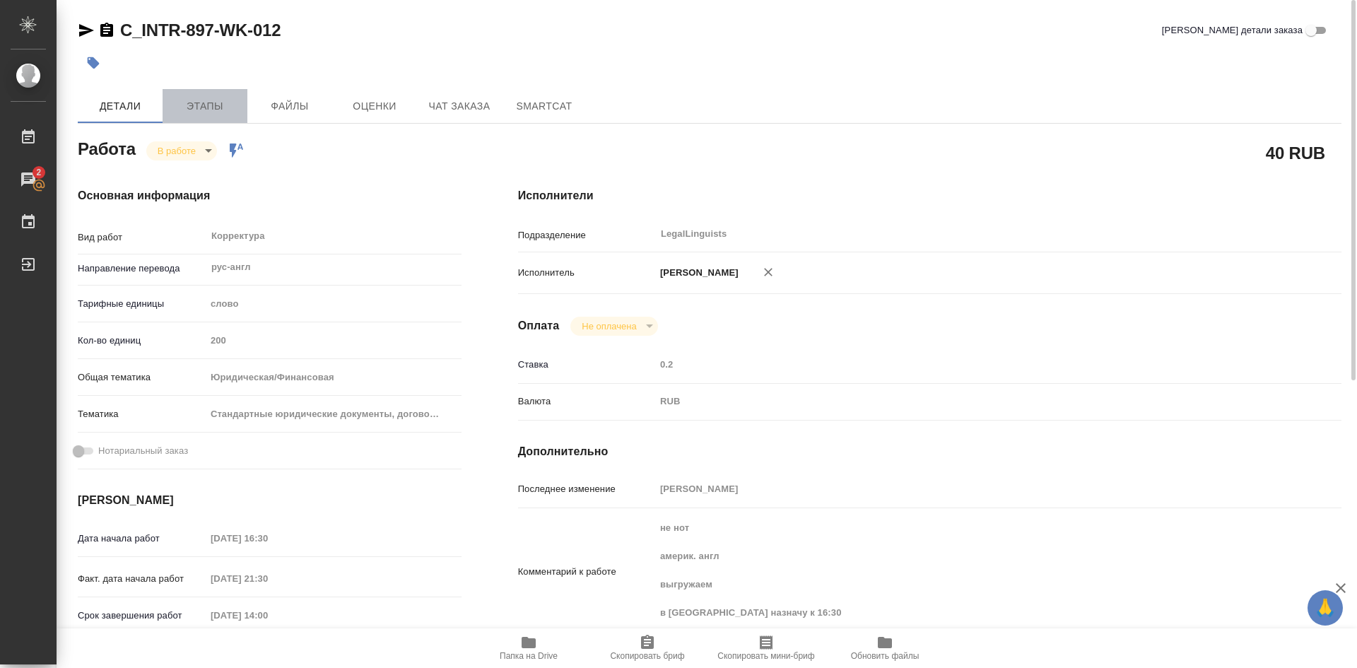
click at [213, 103] on span "Этапы" at bounding box center [205, 107] width 68 height 18
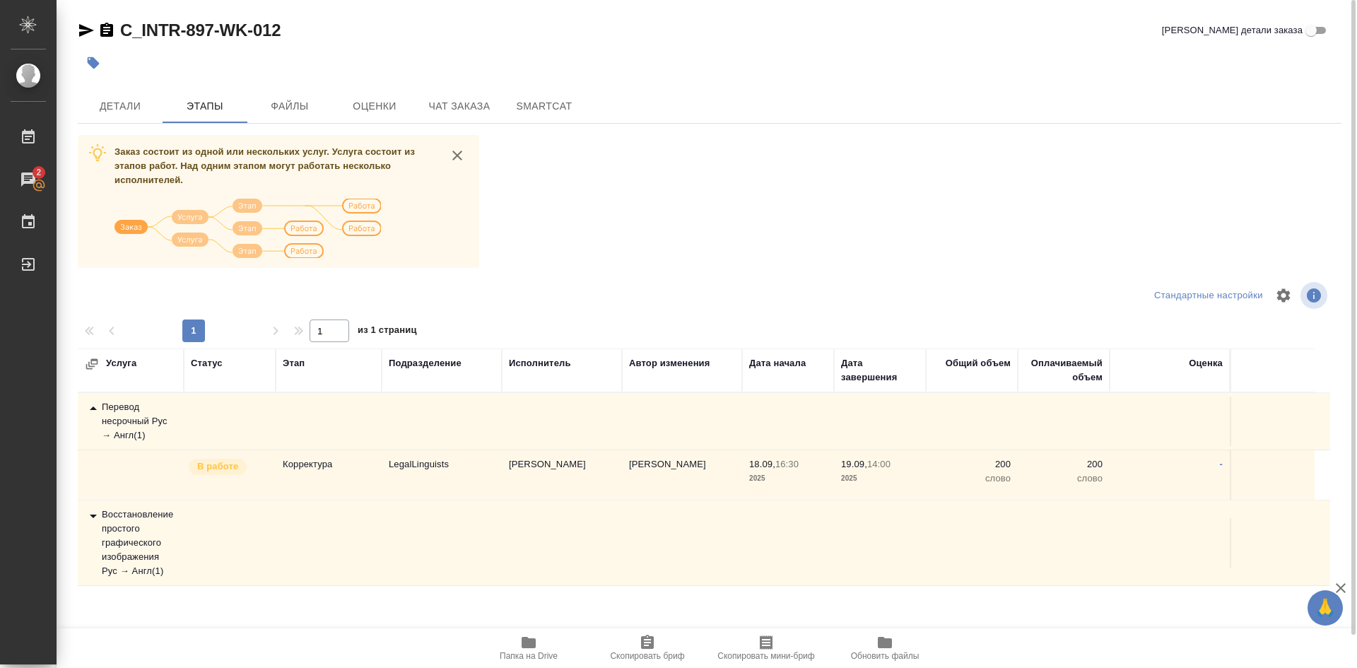
click at [151, 418] on div "Перевод несрочный Рус → Англ ( 1 )" at bounding box center [131, 421] width 92 height 42
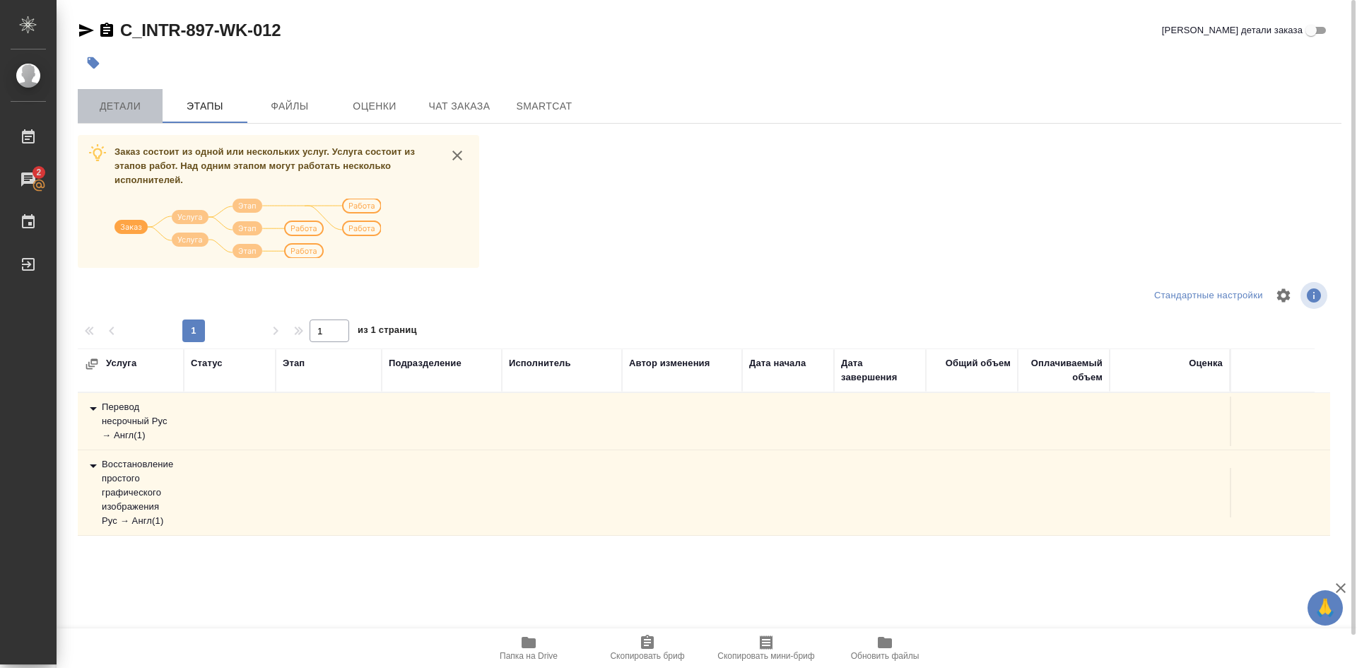
click at [117, 109] on span "Детали" at bounding box center [120, 107] width 68 height 18
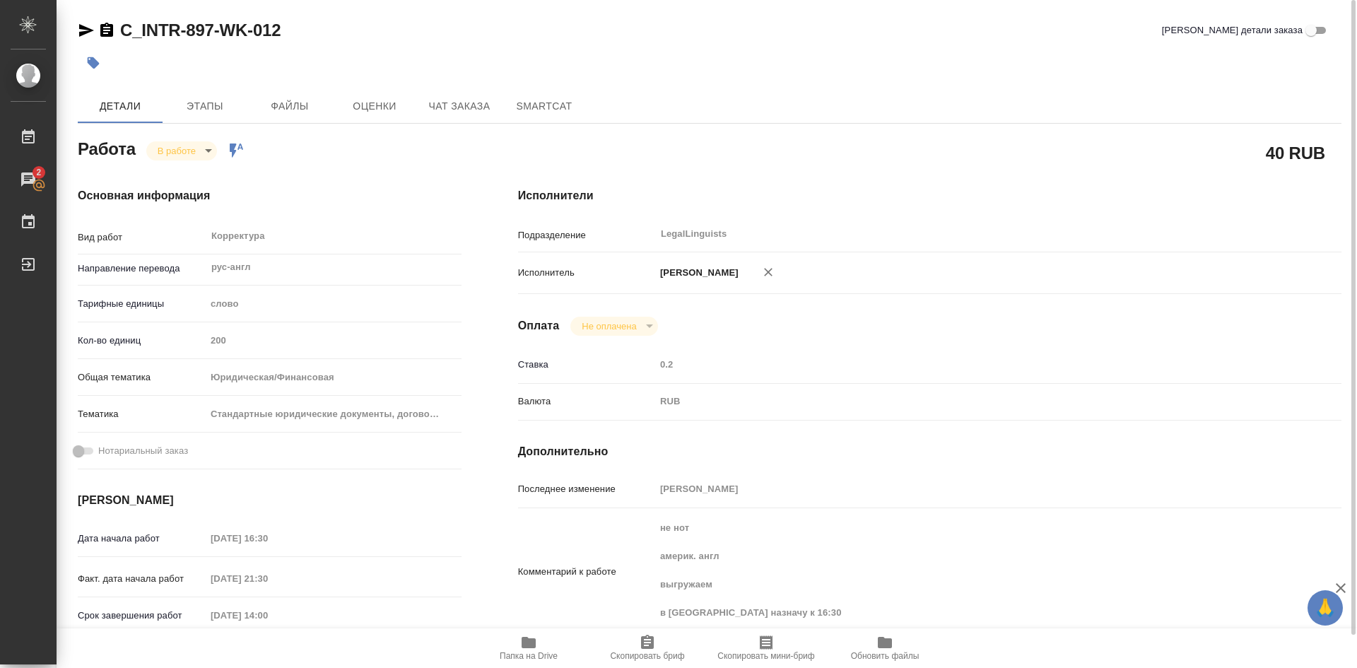
type textarea "x"
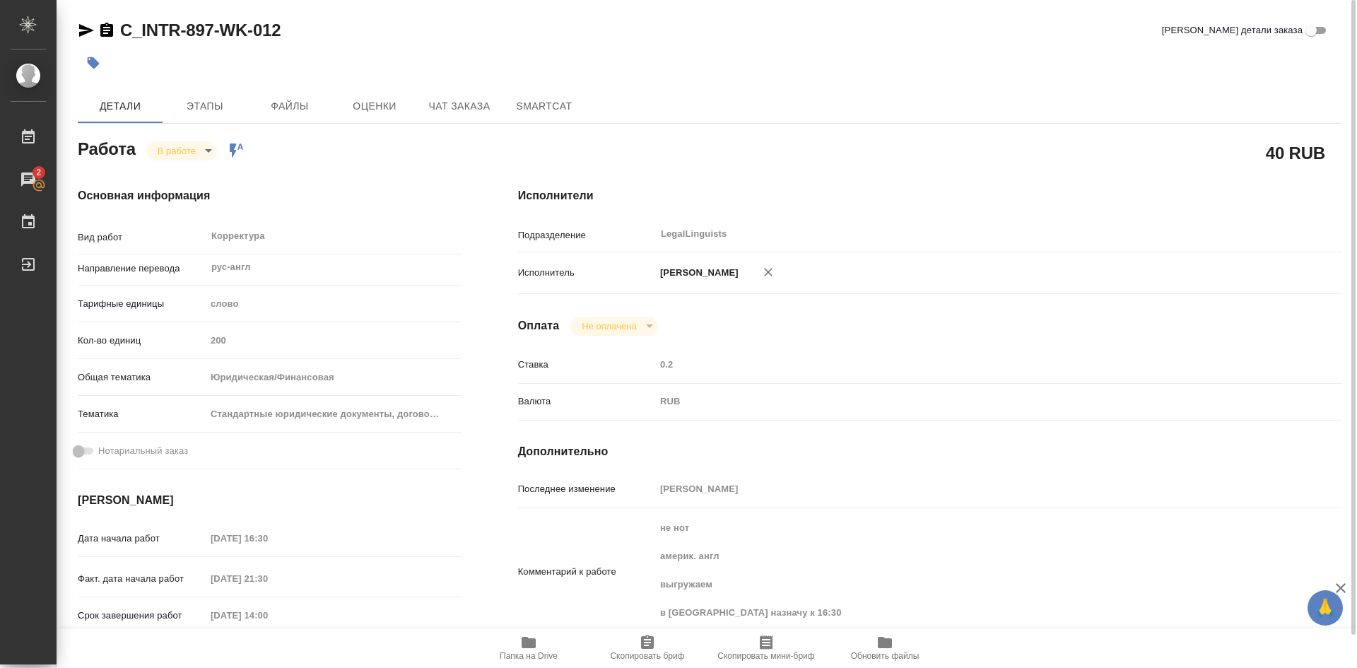
type textarea "x"
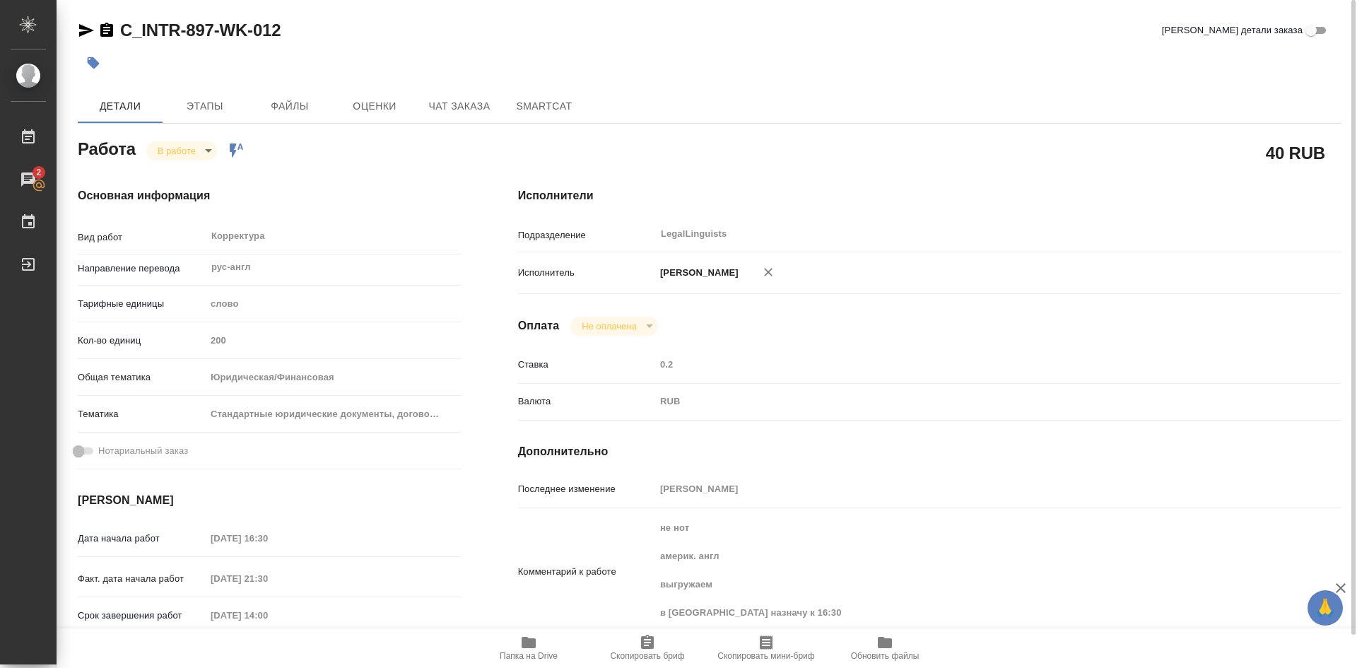
type textarea "x"
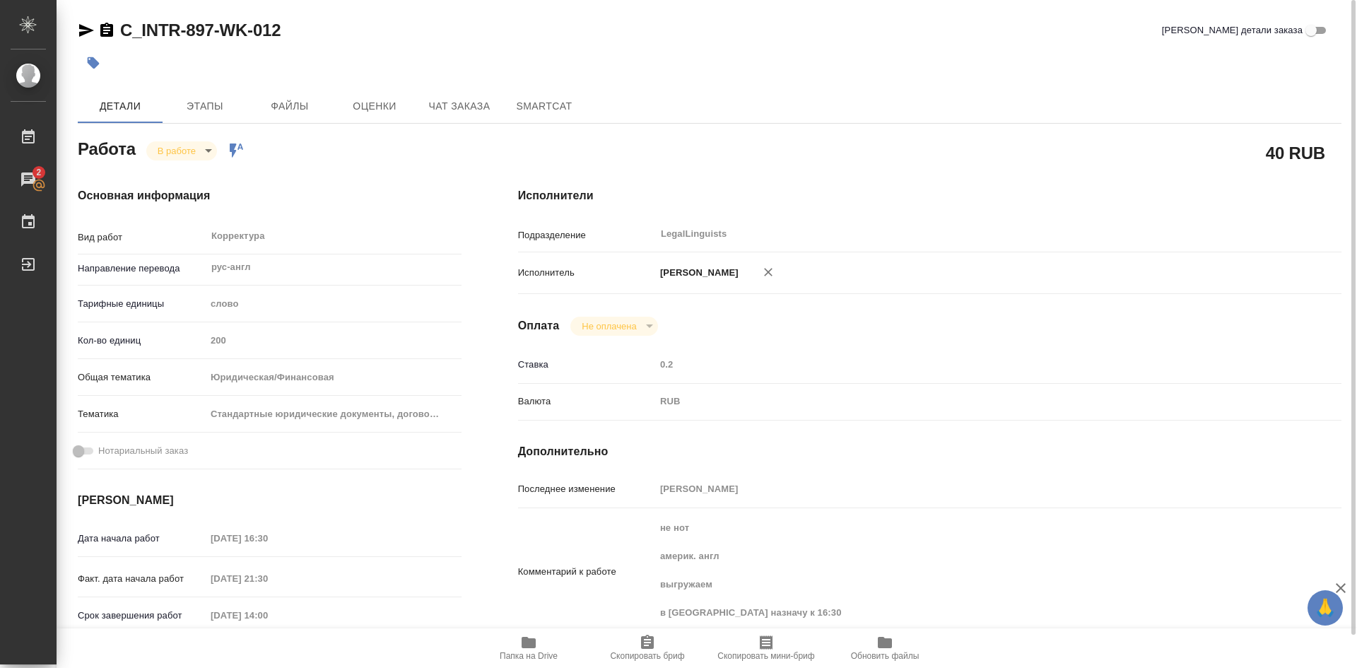
type textarea "x"
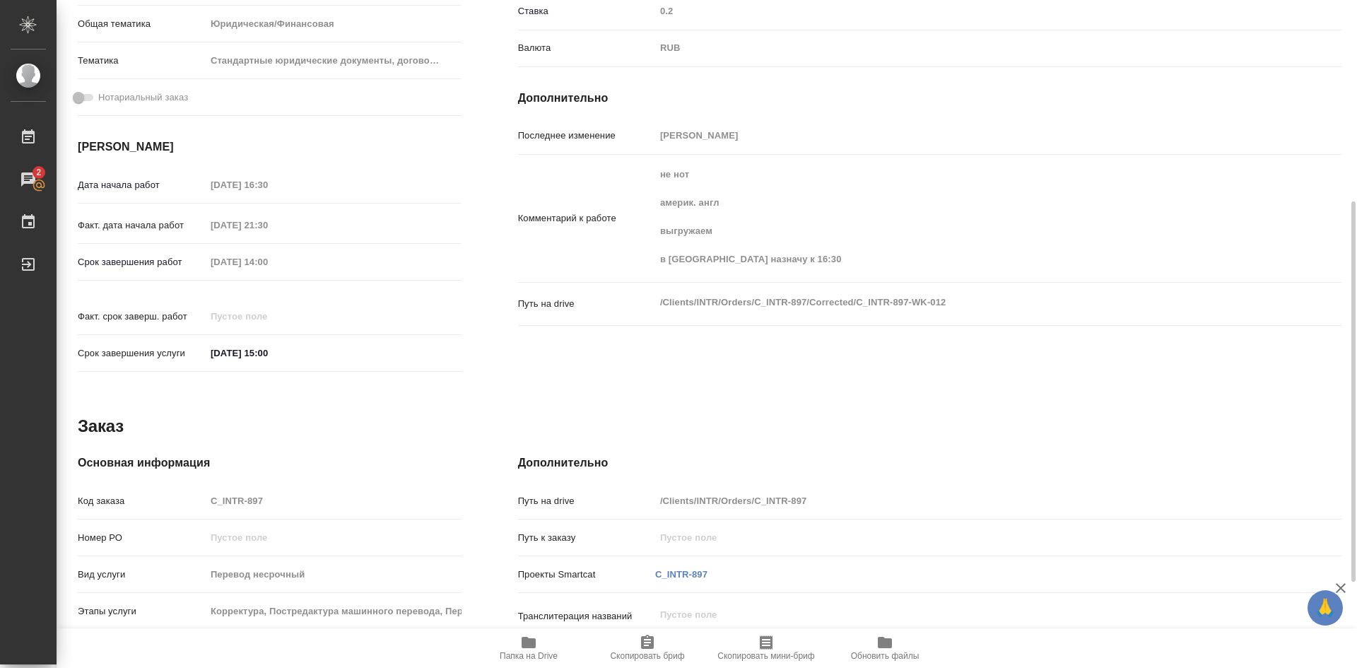
scroll to position [504, 0]
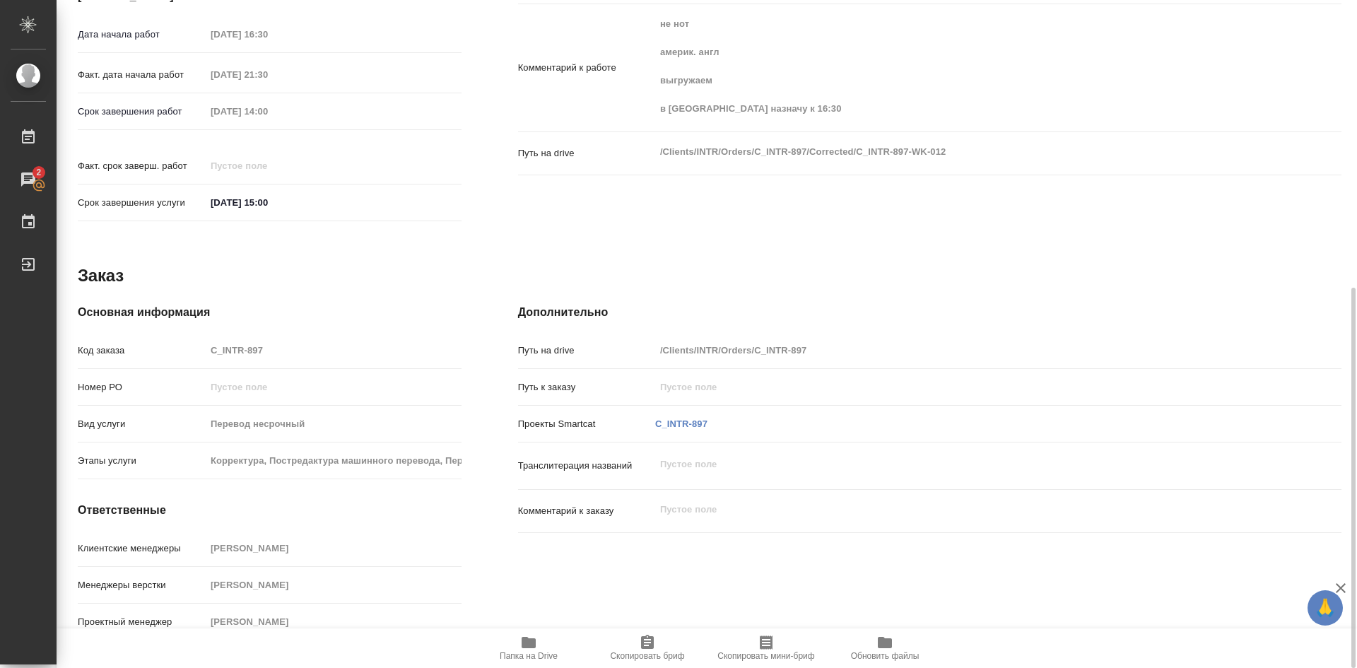
click at [534, 635] on icon "button" at bounding box center [528, 642] width 17 height 17
